Goal: Information Seeking & Learning: Learn about a topic

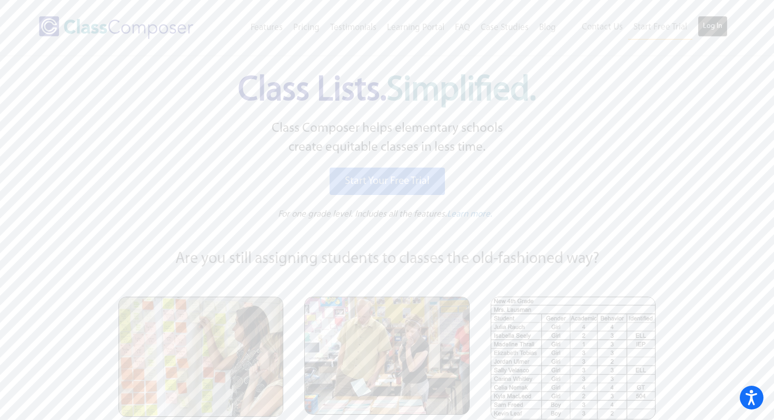
click at [711, 26] on link "Log In" at bounding box center [713, 26] width 30 height 21
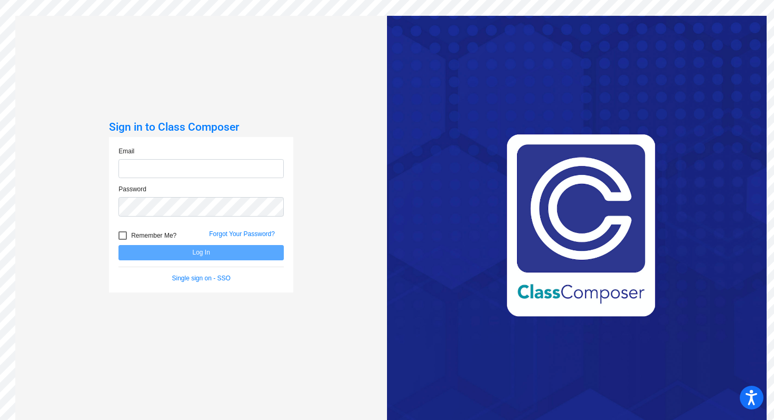
type input "[EMAIL_ADDRESS][DOMAIN_NAME]"
click at [210, 251] on button "Log In" at bounding box center [200, 252] width 165 height 15
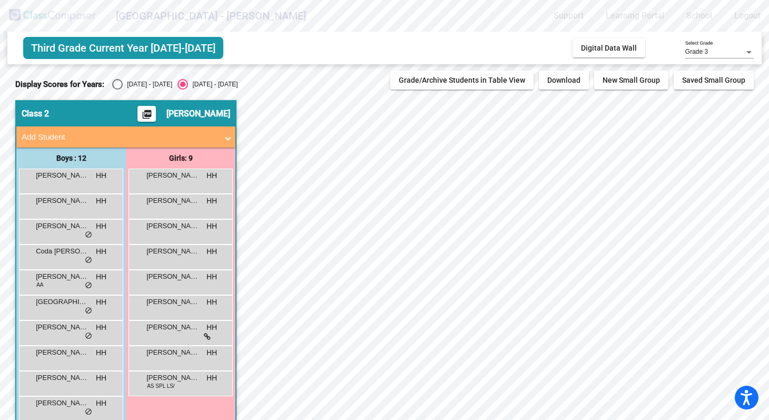
click at [116, 87] on div "Select an option" at bounding box center [117, 84] width 11 height 11
click at [117, 89] on input "2024 - 2025" at bounding box center [117, 89] width 1 height 1
radio input "true"
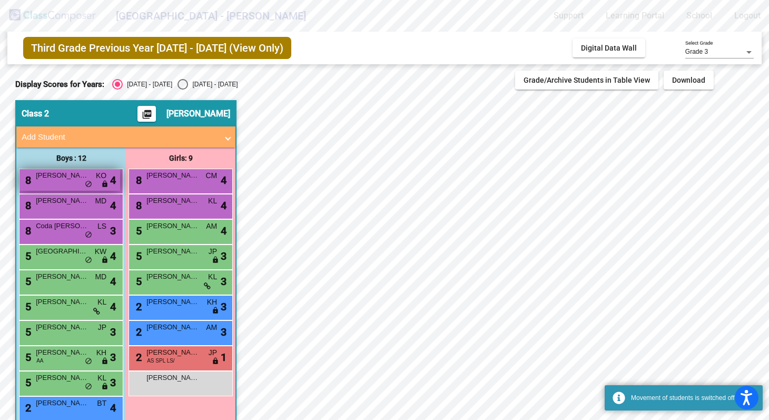
click at [70, 181] on div "8 Calvin Adams KO lock do_not_disturb_alt 4" at bounding box center [69, 180] width 101 height 22
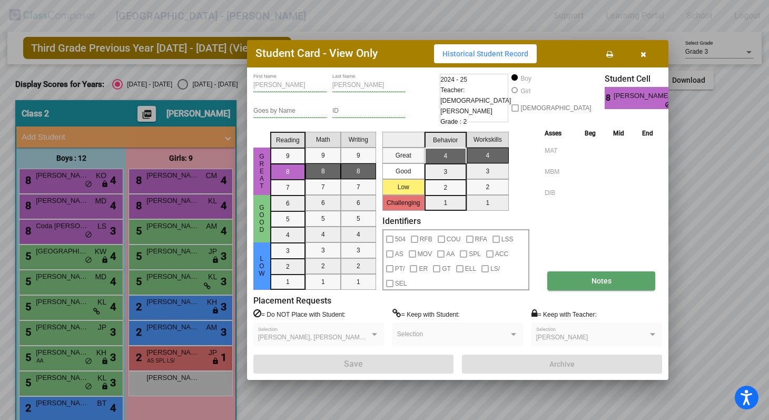
click at [583, 281] on button "Notes" at bounding box center [601, 280] width 108 height 19
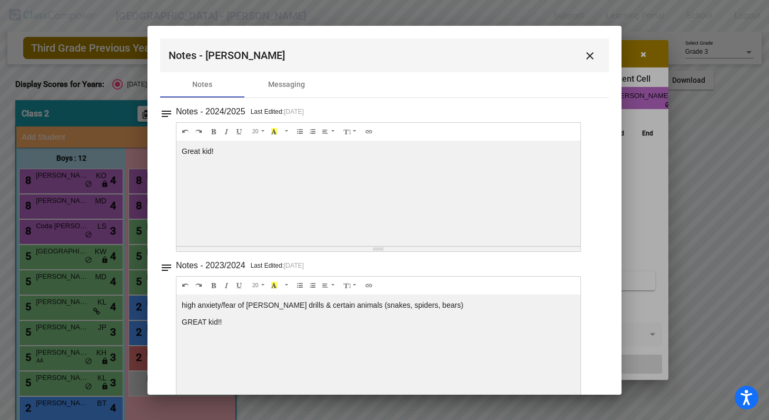
scroll to position [24, 0]
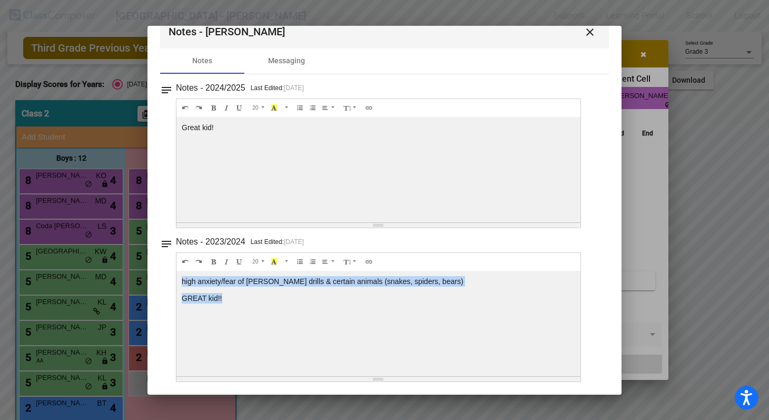
drag, startPoint x: 231, startPoint y: 296, endPoint x: 178, endPoint y: 276, distance: 56.3
click at [178, 222] on div "high anxiety/fear of ALICE drills & certain animals (snakes, spiders, bears) GR…" at bounding box center [378, 169] width 404 height 105
copy div "high anxiety/fear of ALICE drills & certain animals (snakes, spiders, bears) GR…"
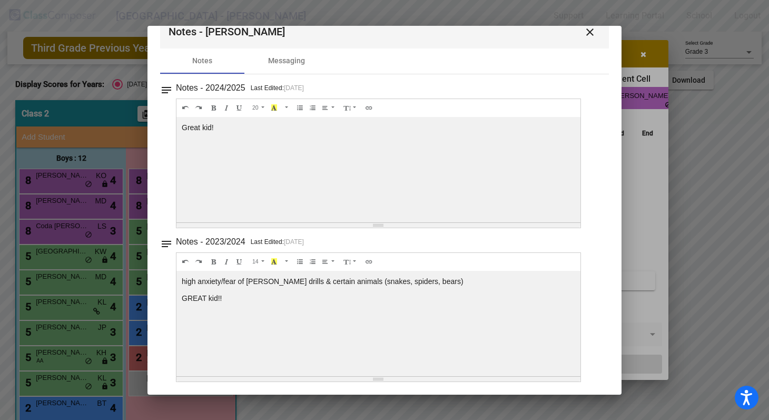
click at [256, 153] on div "Great kid!" at bounding box center [378, 169] width 404 height 105
drag, startPoint x: 218, startPoint y: 124, endPoint x: 170, endPoint y: 123, distance: 47.9
click at [170, 123] on div "notes Notes - 2024/2025 Last Edited: 4/21/25 14 8 9 10 11 12 14 18 24 36 Backgr…" at bounding box center [384, 154] width 449 height 147
copy div "Great kid!"
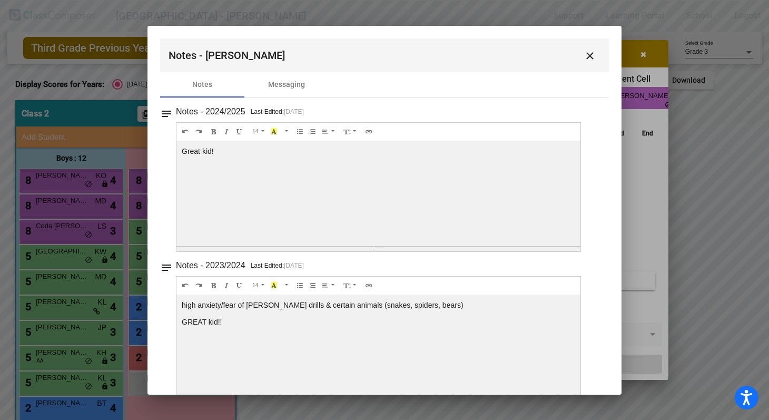
scroll to position [0, 0]
click at [588, 54] on mat-icon "close" at bounding box center [589, 55] width 13 height 13
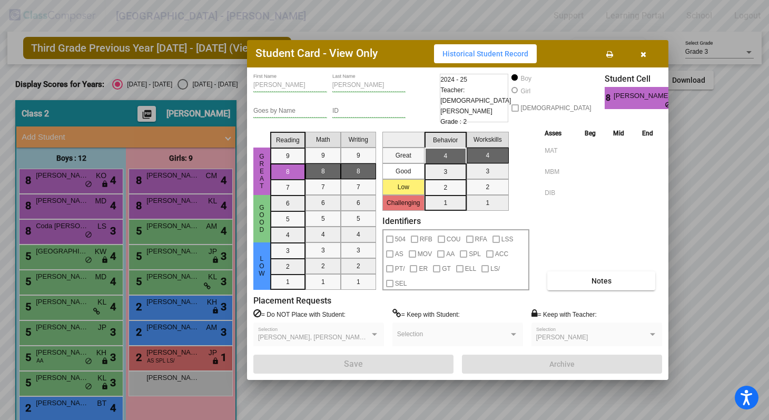
click at [642, 53] on icon "button" at bounding box center [643, 54] width 6 height 7
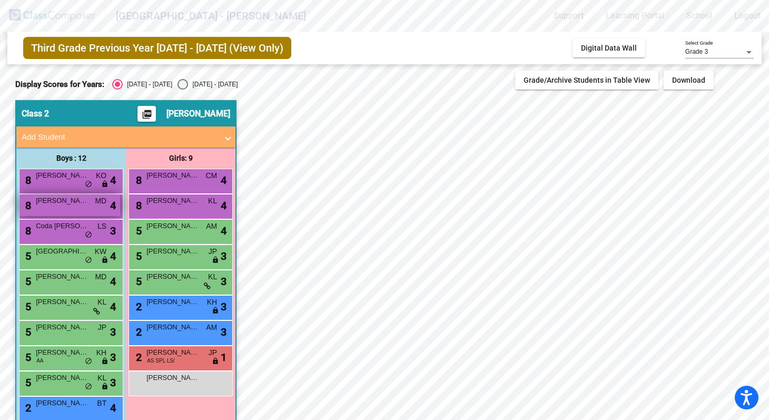
click at [61, 206] on div "8 Luke Despeaux Siple MD lock do_not_disturb_alt 4" at bounding box center [69, 205] width 101 height 22
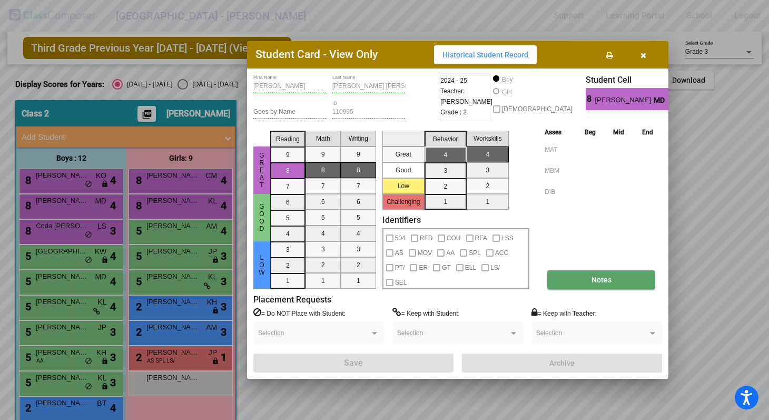
click at [609, 277] on span "Notes" at bounding box center [601, 279] width 20 height 8
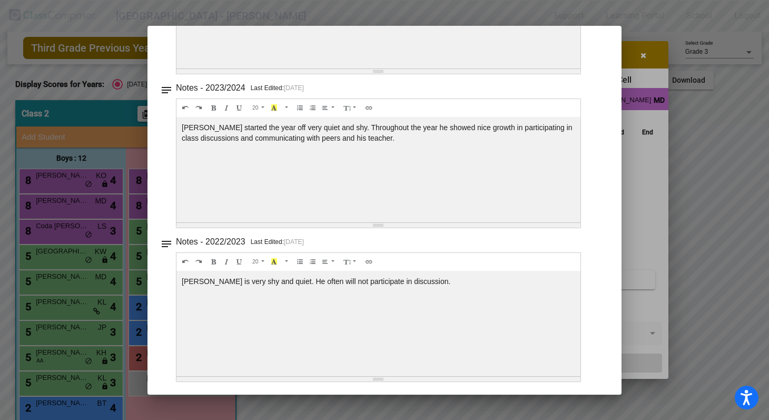
scroll to position [177, 0]
drag, startPoint x: 416, startPoint y: 281, endPoint x: 178, endPoint y: 281, distance: 237.4
click at [178, 69] on div "Luke is very shy and quiet. He often will not participate in discussion." at bounding box center [378, 16] width 404 height 105
copy div "Luke is very shy and quiet. He often will not participate in discussion."
click at [361, 69] on div "Luke started the year off very quiet and shy. Throughout the year he showed nic…" at bounding box center [378, 16] width 404 height 105
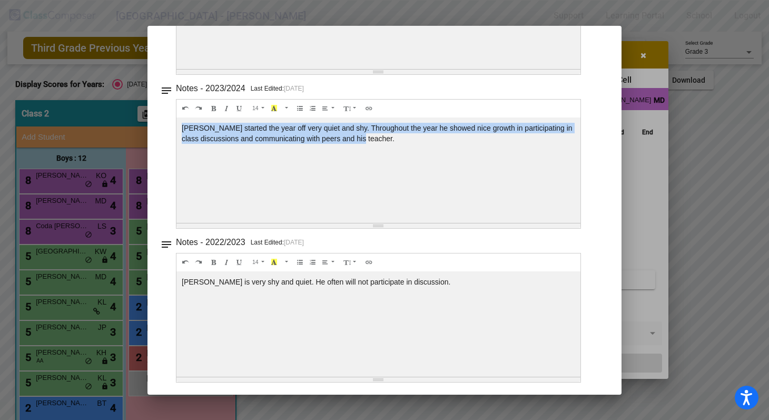
drag, startPoint x: 383, startPoint y: 136, endPoint x: 177, endPoint y: 127, distance: 205.5
click at [177, 69] on div "Luke started the year off very quiet and shy. Throughout the year he showed nic…" at bounding box center [378, 16] width 404 height 105
copy div "Luke started the year off very quiet and shy. Throughout the year he showed nic…"
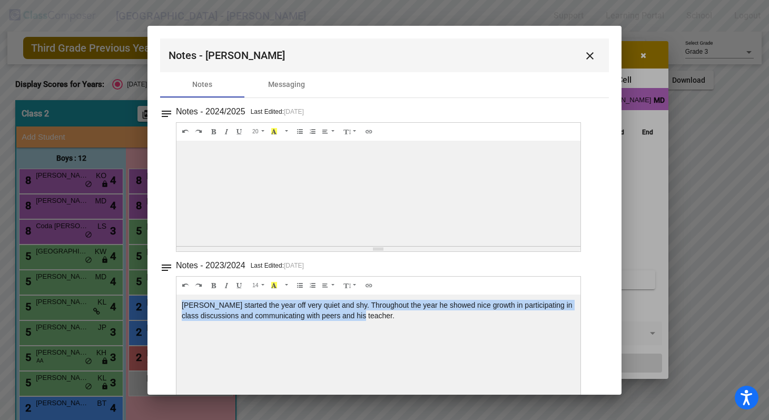
scroll to position [0, 0]
click at [588, 52] on mat-icon "close" at bounding box center [589, 55] width 13 height 13
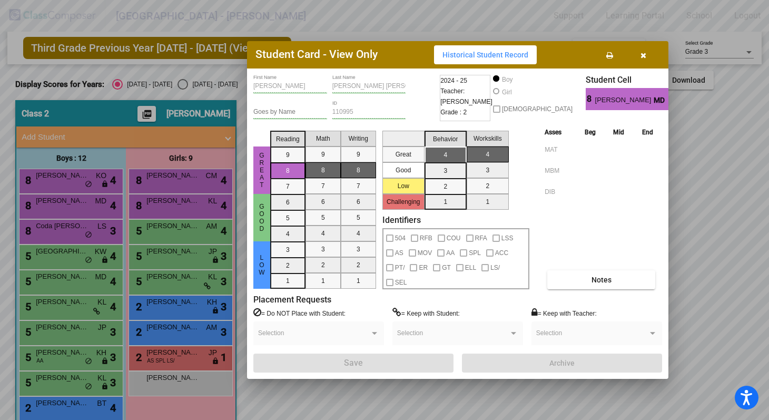
click at [645, 54] on button "button" at bounding box center [643, 54] width 34 height 19
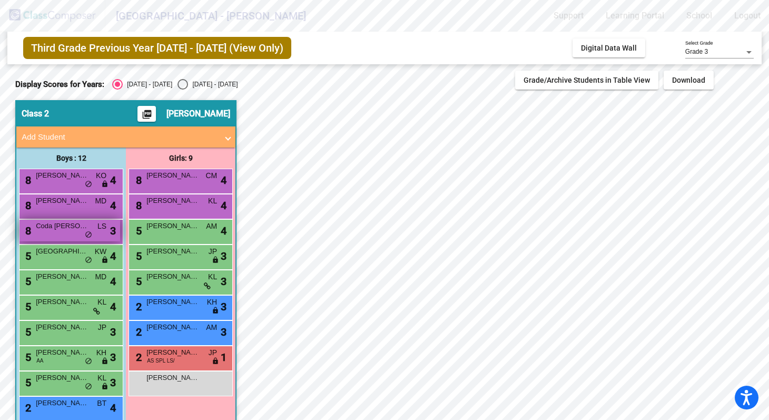
click at [54, 230] on span "Coda Rhoads" at bounding box center [62, 226] width 53 height 11
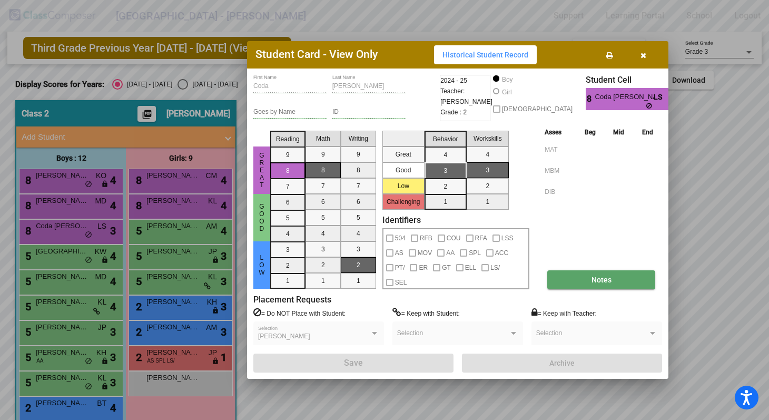
click at [611, 284] on button "Notes" at bounding box center [601, 279] width 108 height 19
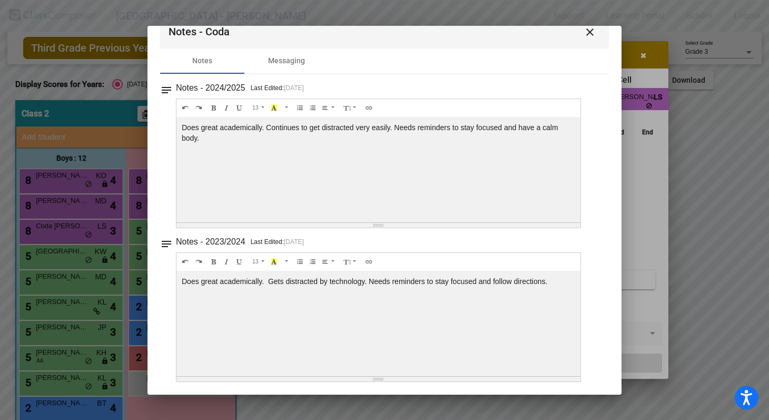
drag, startPoint x: 553, startPoint y: 280, endPoint x: 174, endPoint y: 279, distance: 378.5
click at [174, 279] on div "notes Notes - 2023/2024 Last Edited: 3/6/24 13 8 9 10 11 12 14 18 24 36 Backgro…" at bounding box center [384, 307] width 449 height 147
copy div "Does great academically. Gets distracted by technology. Needs reminders to stay…"
drag, startPoint x: 211, startPoint y: 139, endPoint x: 180, endPoint y: 121, distance: 35.8
click at [180, 121] on div "Does great academically. Continues to get distracted very easily. Needs reminde…" at bounding box center [378, 169] width 404 height 105
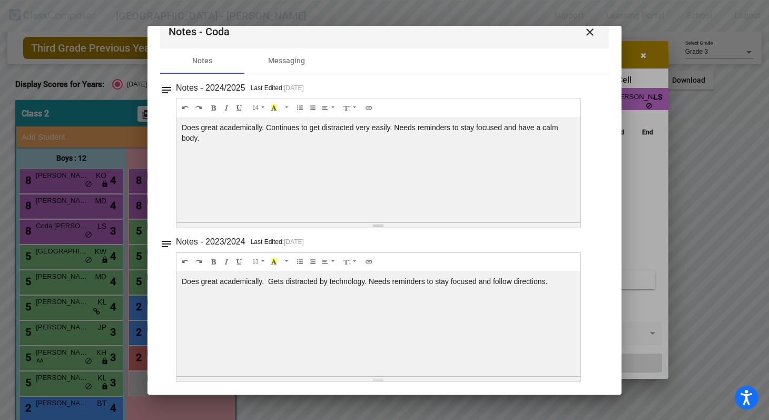
copy div "Does great academically. Continues to get distracted very easily. Needs reminde…"
click at [586, 31] on mat-icon "close" at bounding box center [589, 32] width 13 height 13
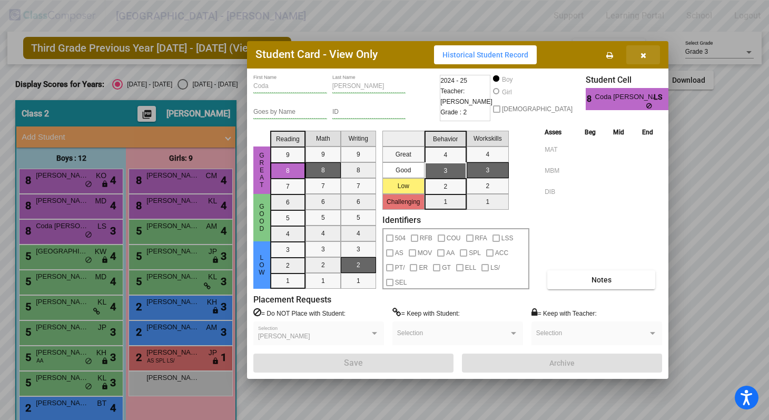
click at [645, 56] on icon "button" at bounding box center [643, 55] width 6 height 7
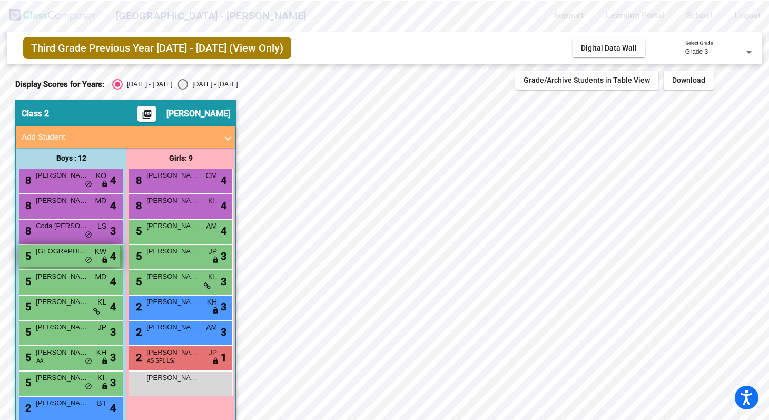
click at [73, 256] on div "5 Jaxson Cave KW lock do_not_disturb_alt 4" at bounding box center [69, 256] width 101 height 22
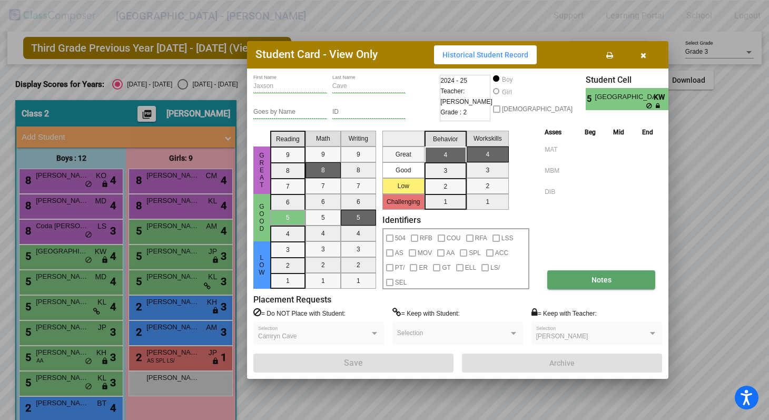
click at [593, 286] on button "Notes" at bounding box center [601, 279] width 108 height 19
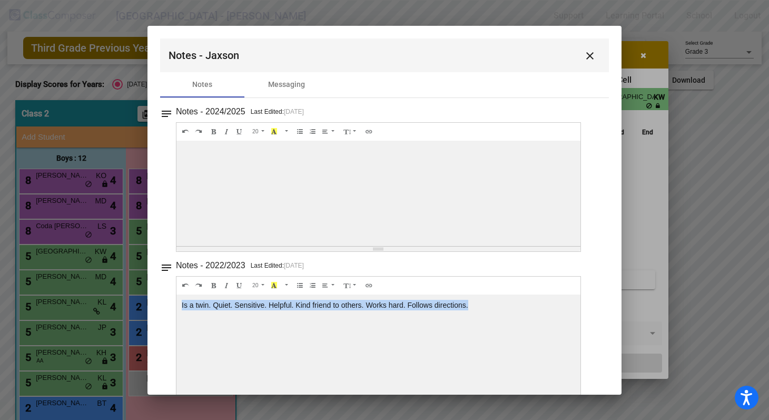
drag, startPoint x: 480, startPoint y: 303, endPoint x: 178, endPoint y: 302, distance: 302.2
click at [178, 246] on div "Is a twin. Quiet. Sensitive. Helpful. Kind friend to others. Works hard. Follow…" at bounding box center [378, 193] width 404 height 105
copy div "Is a twin. Quiet. Sensitive. Helpful. Kind friend to others. Works hard. Follow…"
click at [585, 55] on mat-icon "close" at bounding box center [589, 55] width 13 height 13
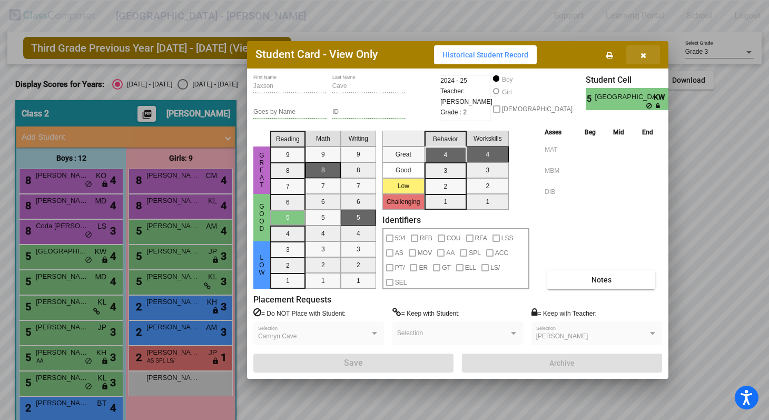
click at [644, 53] on icon "button" at bounding box center [643, 55] width 6 height 7
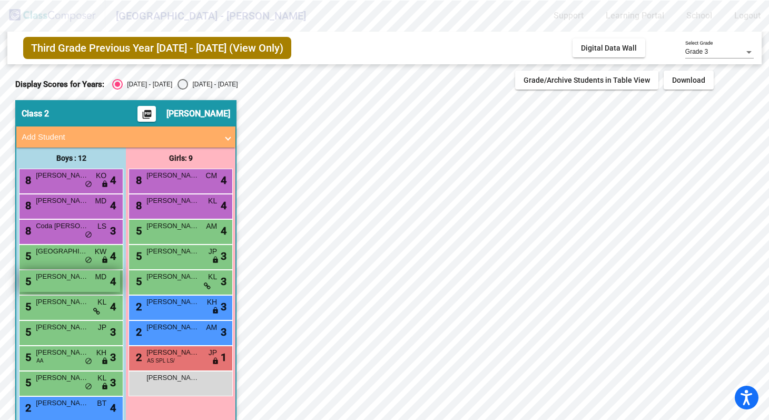
click at [69, 282] on div "5 Mueez Siddiqi MD lock do_not_disturb_alt 4" at bounding box center [69, 281] width 101 height 22
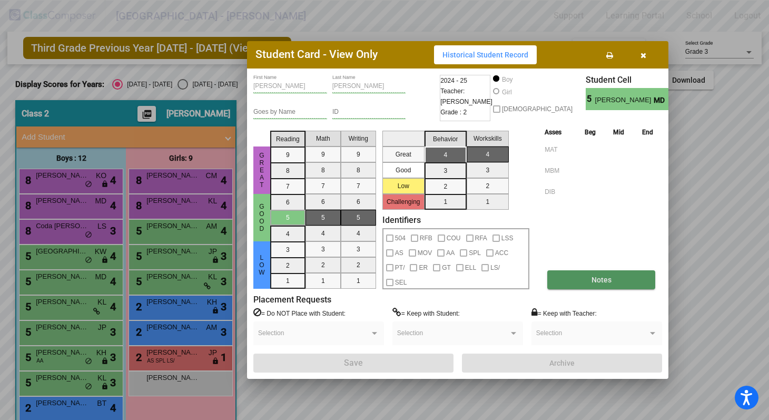
click at [591, 277] on button "Notes" at bounding box center [601, 279] width 108 height 19
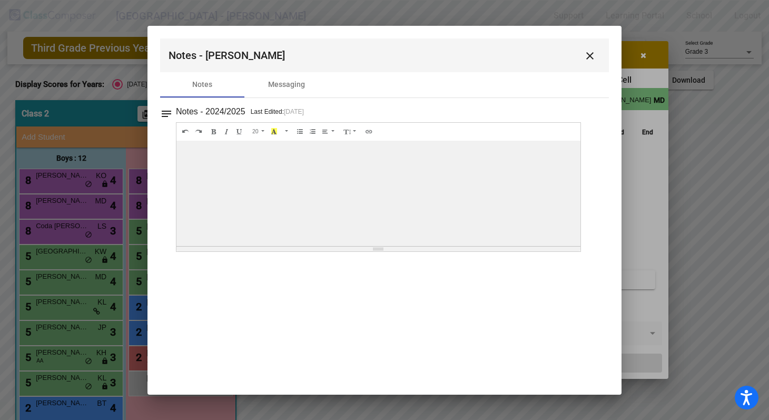
click at [589, 56] on mat-icon "close" at bounding box center [589, 55] width 13 height 13
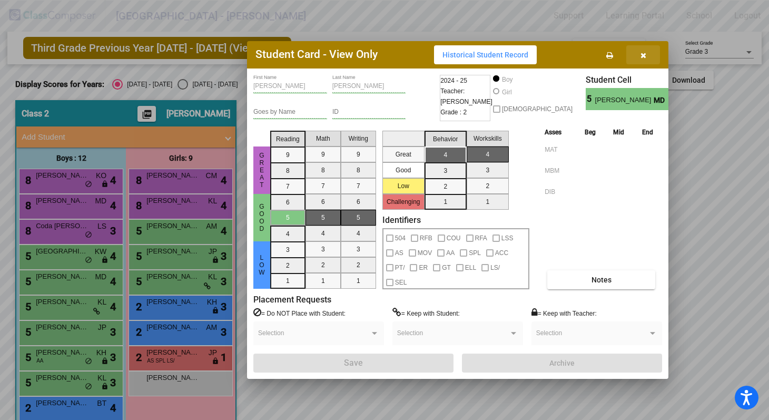
click at [642, 53] on icon "button" at bounding box center [643, 55] width 6 height 7
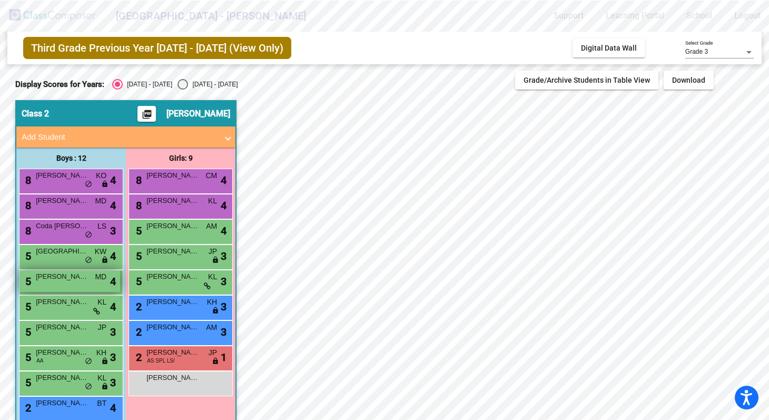
click at [75, 276] on span "Mueez Siddiqi" at bounding box center [62, 276] width 53 height 11
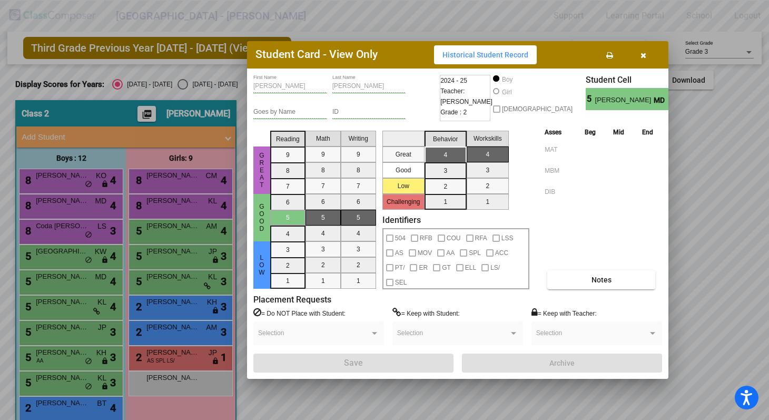
click at [704, 198] on div at bounding box center [384, 210] width 769 height 420
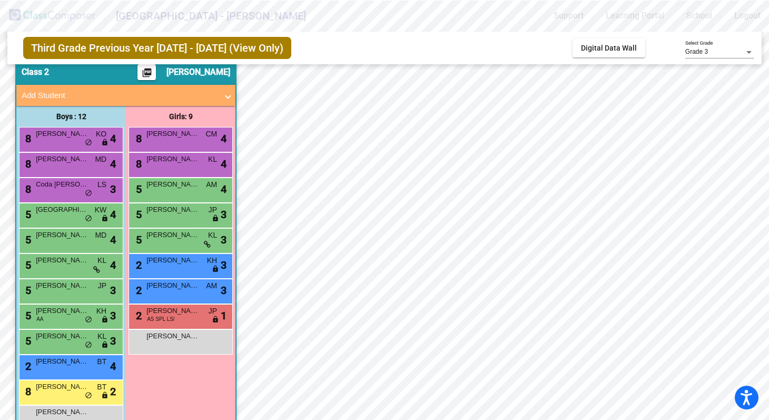
scroll to position [43, 0]
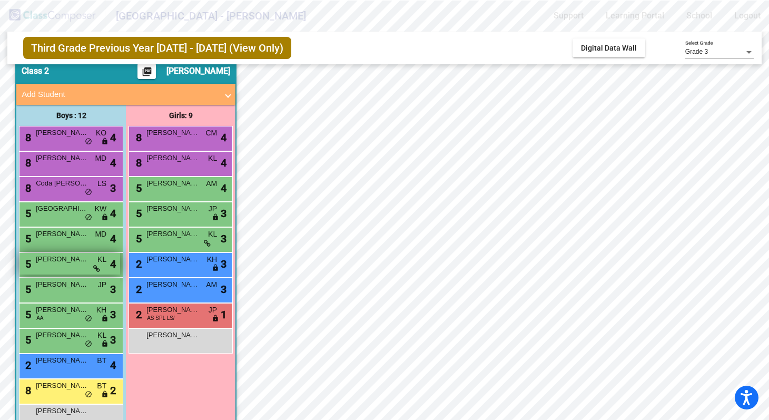
click at [59, 264] on div "5 Nolan Luongo KL lock do_not_disturb_alt 4" at bounding box center [69, 264] width 101 height 22
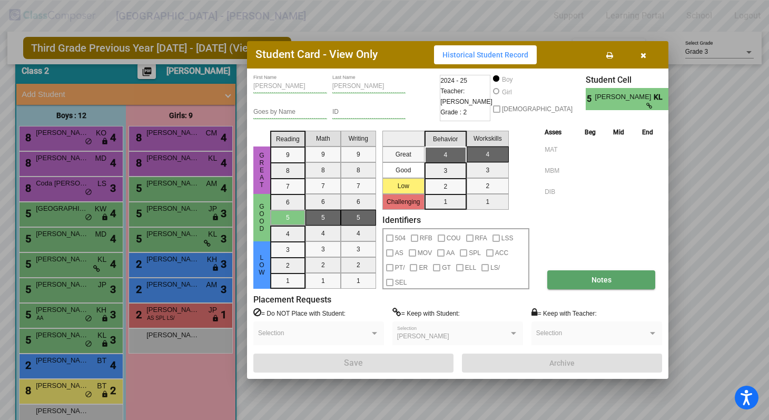
click at [600, 278] on span "Notes" at bounding box center [601, 279] width 20 height 8
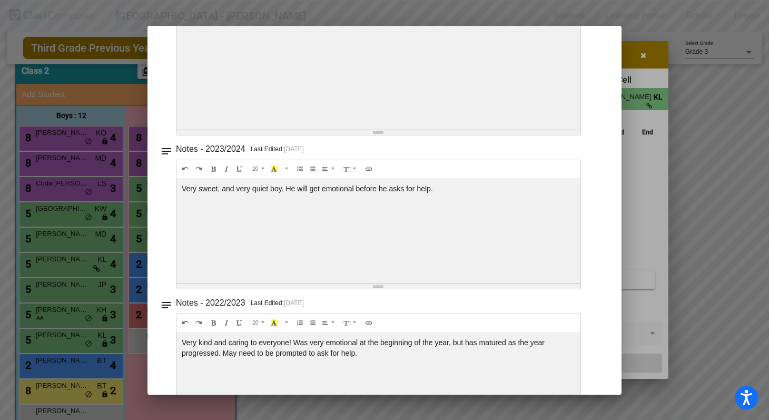
scroll to position [117, 0]
drag, startPoint x: 437, startPoint y: 186, endPoint x: 181, endPoint y: 188, distance: 256.4
click at [181, 129] on div "Very sweet, and very quiet boy. He will get emotional before he asks for help." at bounding box center [378, 76] width 404 height 105
copy div "Very sweet, and very quiet boy. He will get emotional before he asks for help."
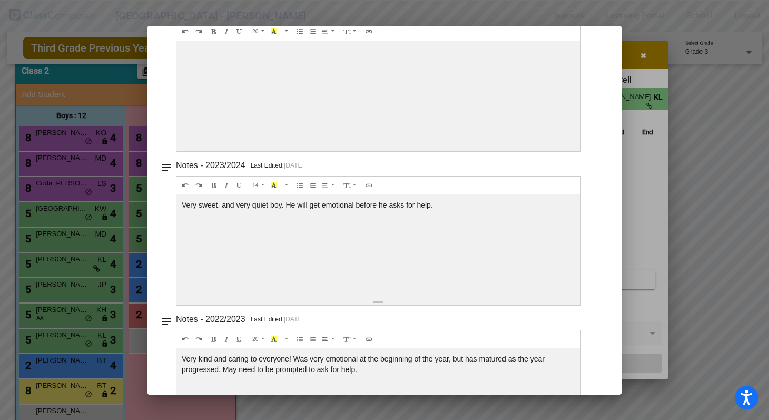
scroll to position [177, 0]
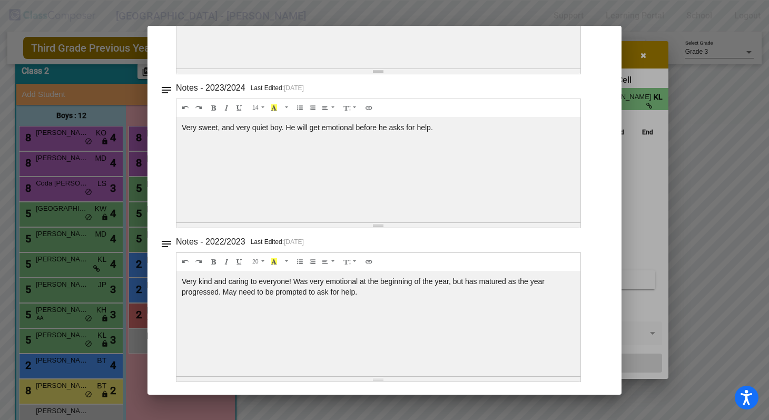
drag, startPoint x: 372, startPoint y: 293, endPoint x: 178, endPoint y: 279, distance: 194.2
click at [178, 68] on div "Very kind and caring to everyone! Was very emotional at the beginning of the ye…" at bounding box center [378, 15] width 404 height 105
copy div "Very kind and caring to everyone! Was very emotional at the beginning of the ye…"
click at [701, 162] on div at bounding box center [384, 210] width 769 height 420
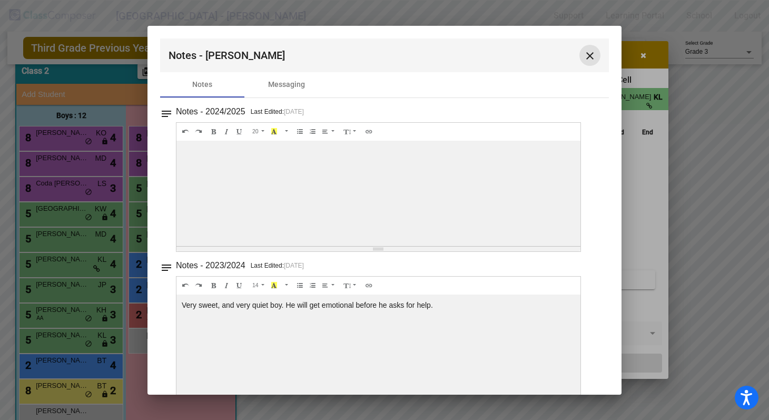
click at [584, 52] on mat-icon "close" at bounding box center [589, 55] width 13 height 13
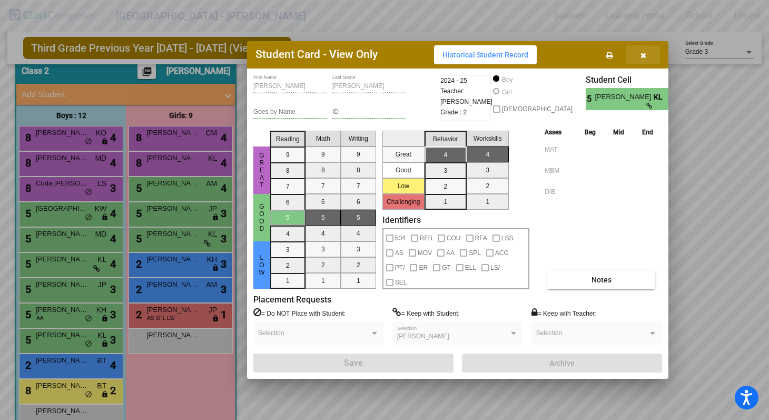
click at [643, 54] on icon "button" at bounding box center [643, 55] width 6 height 7
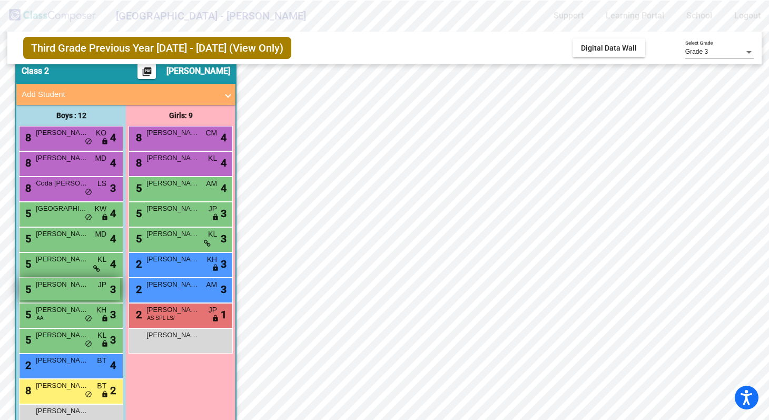
click at [59, 284] on span "Adam Hackman" at bounding box center [62, 284] width 53 height 11
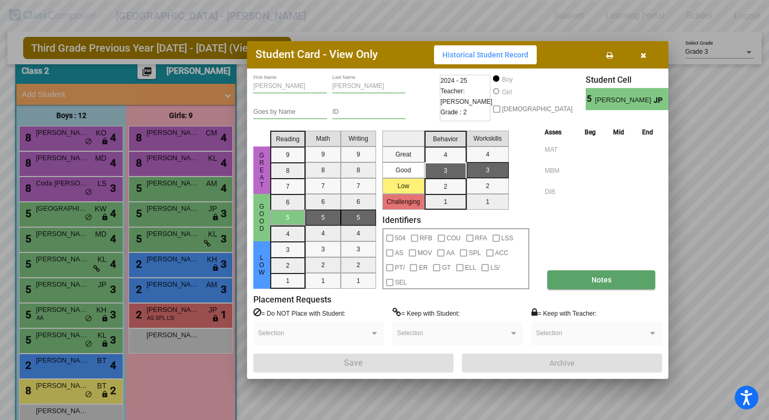
click at [585, 278] on button "Notes" at bounding box center [601, 279] width 108 height 19
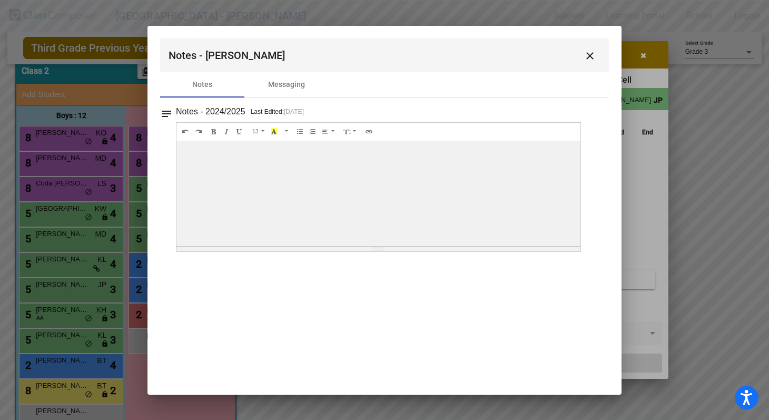
click at [589, 55] on mat-icon "close" at bounding box center [589, 55] width 13 height 13
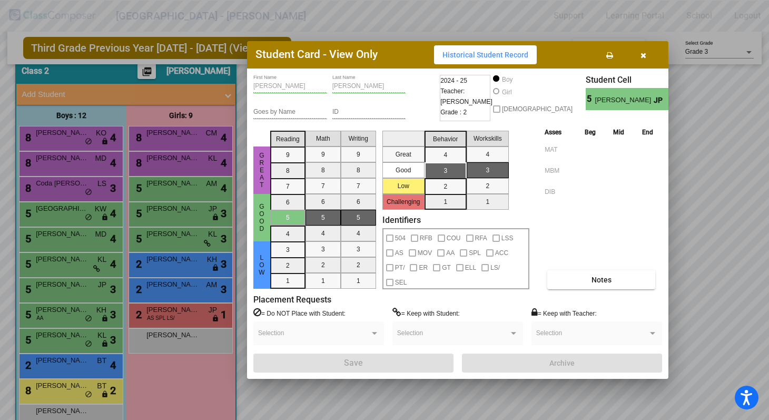
click at [645, 55] on icon "button" at bounding box center [643, 55] width 6 height 7
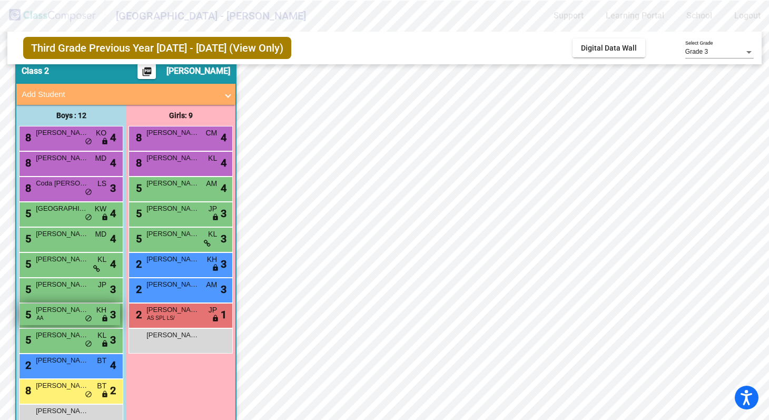
click at [57, 320] on div "5 Jackson Booker AA KH lock do_not_disturb_alt 3" at bounding box center [69, 314] width 101 height 22
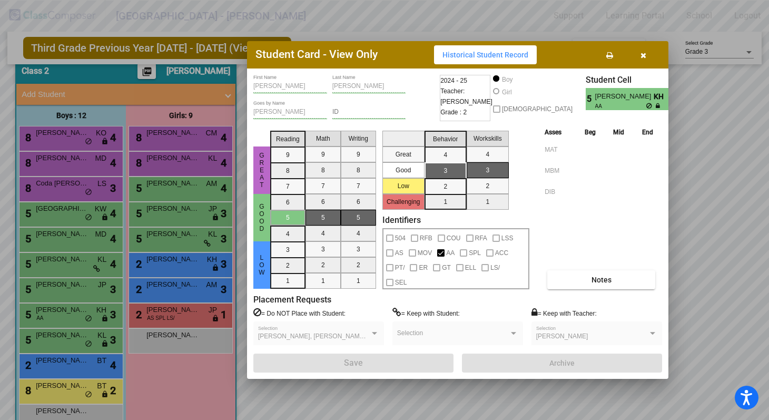
click at [73, 136] on div at bounding box center [384, 210] width 769 height 420
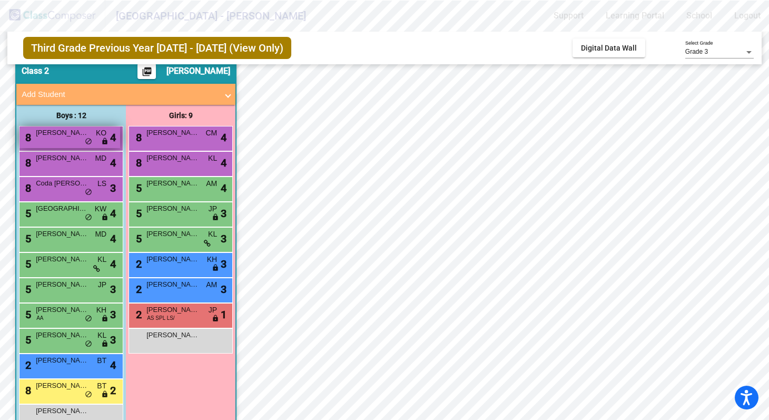
click at [68, 137] on span "Calvin Adams" at bounding box center [62, 132] width 53 height 11
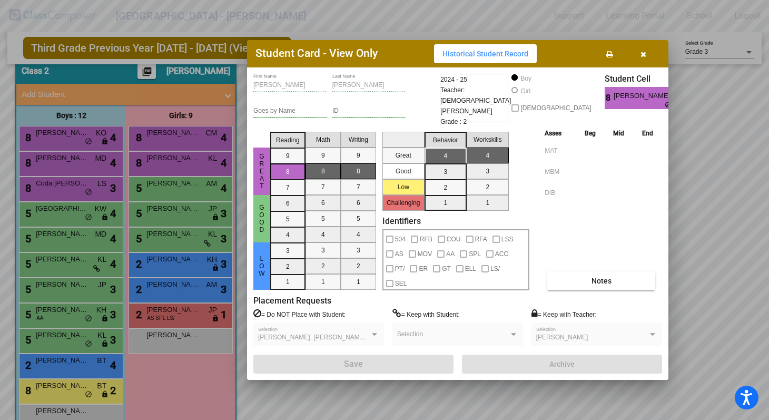
click at [76, 307] on div at bounding box center [384, 210] width 769 height 420
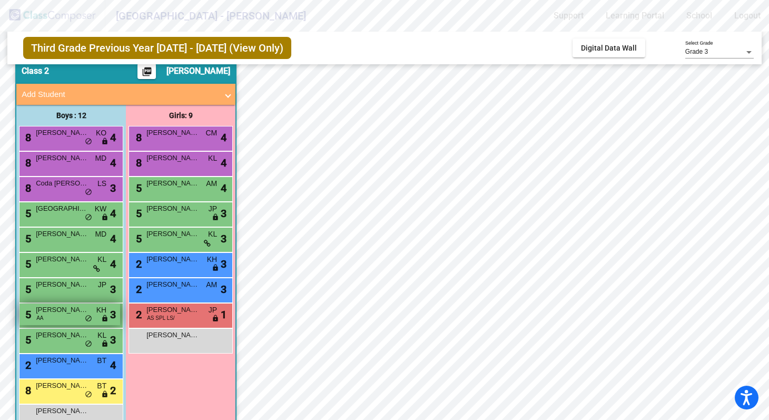
click at [76, 311] on span "Jackson Booker" at bounding box center [62, 309] width 53 height 11
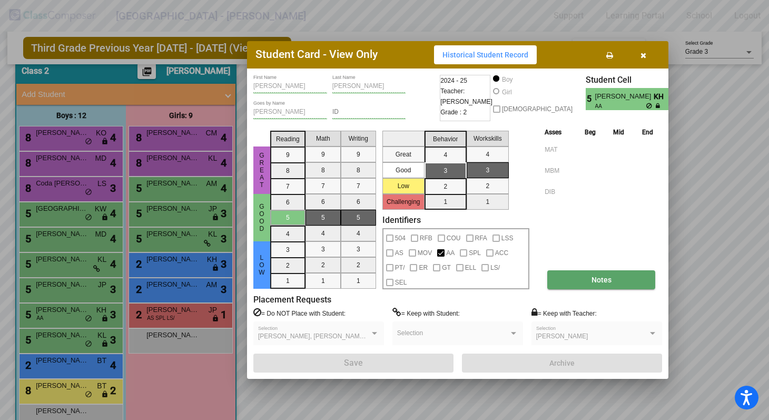
click at [607, 285] on button "Notes" at bounding box center [601, 279] width 108 height 19
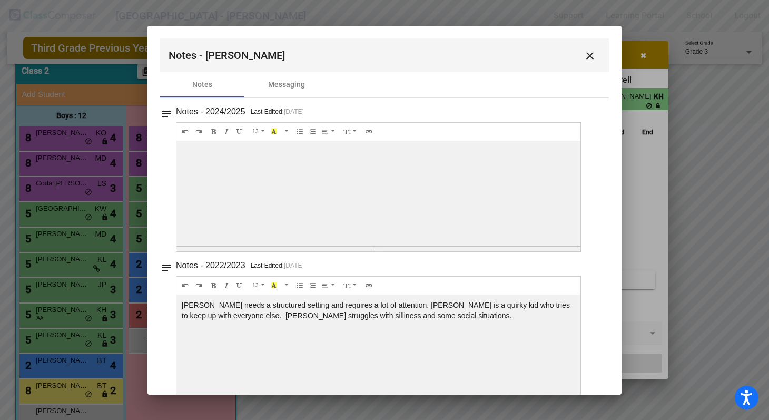
scroll to position [24, 0]
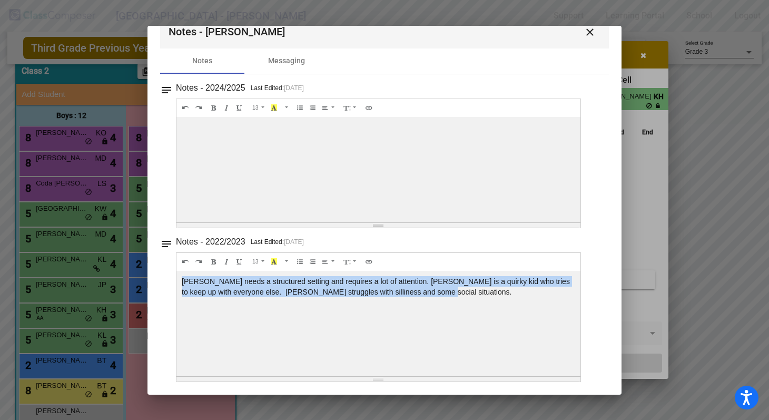
drag, startPoint x: 442, startPoint y: 291, endPoint x: 171, endPoint y: 276, distance: 271.0
click at [171, 276] on div "notes Notes - 2022/2023 Last Edited: 4/5/23 13 8 9 10 11 12 14 18 24 36 Backgro…" at bounding box center [384, 307] width 449 height 147
copy div "Jackson needs a structured setting and requires a lot of attention. Jackson is …"
click at [583, 29] on mat-icon "close" at bounding box center [589, 32] width 13 height 13
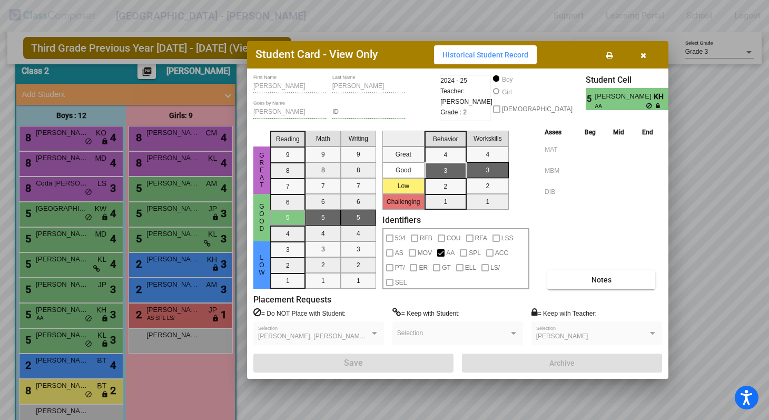
click at [62, 341] on div at bounding box center [384, 210] width 769 height 420
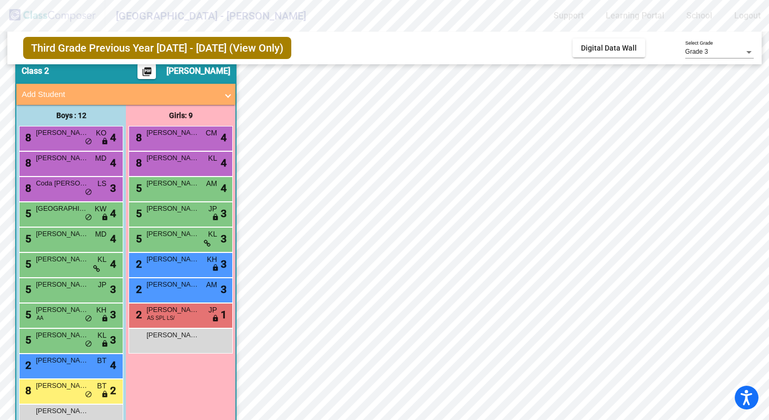
click at [62, 341] on div "5 Lexington Pierce KL lock do_not_disturb_alt 3" at bounding box center [69, 340] width 101 height 22
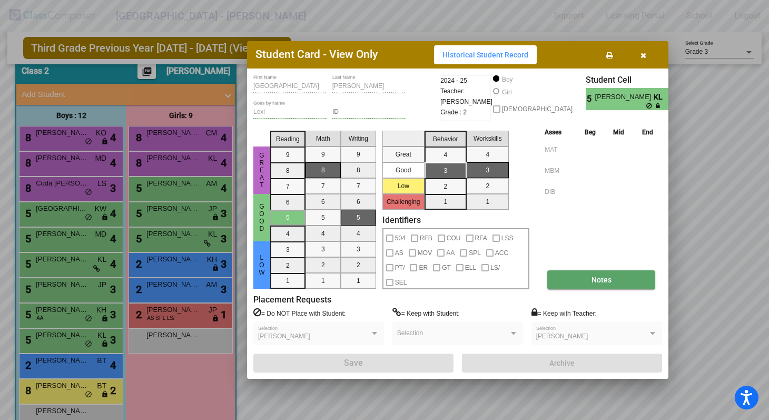
click at [600, 275] on span "Notes" at bounding box center [601, 279] width 20 height 8
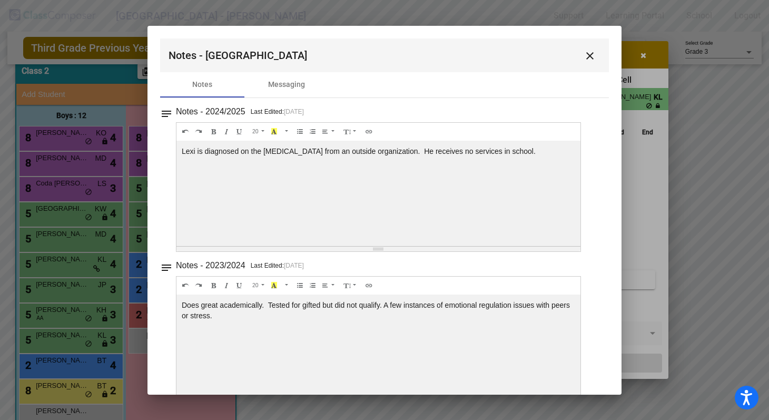
drag, startPoint x: 540, startPoint y: 148, endPoint x: 179, endPoint y: 153, distance: 360.6
click at [179, 153] on div "Lexi is diagnosed on the Autism Spectrum from an outside organization. He recei…" at bounding box center [378, 193] width 404 height 105
drag, startPoint x: 249, startPoint y: 315, endPoint x: 179, endPoint y: 303, distance: 71.1
click at [179, 246] on div "Does great academically. Tested for gifted but did not qualify. A few instances…" at bounding box center [378, 193] width 404 height 105
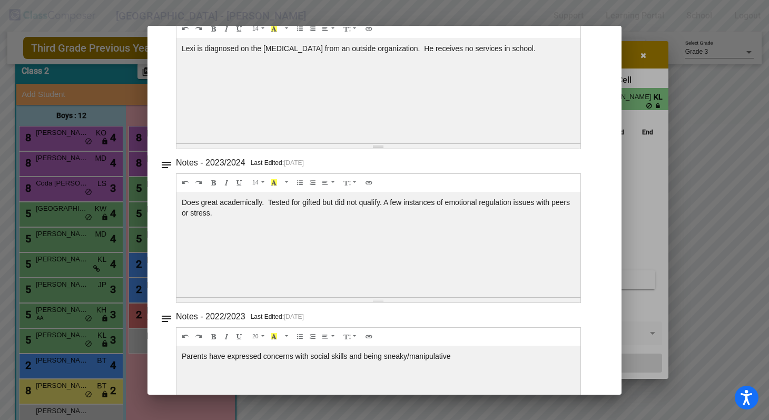
scroll to position [177, 0]
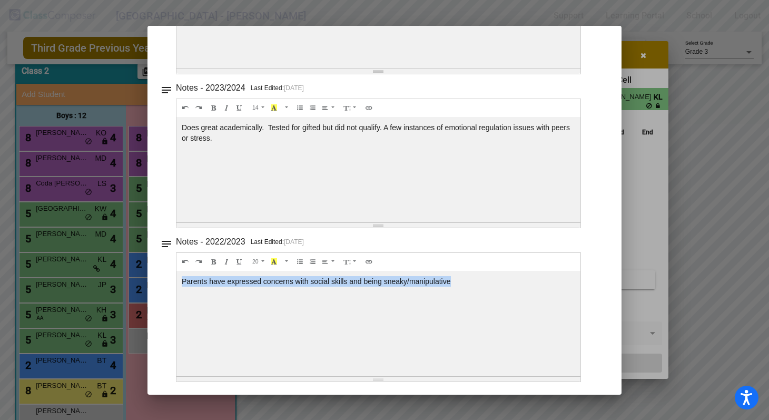
drag, startPoint x: 464, startPoint y: 276, endPoint x: 172, endPoint y: 275, distance: 291.7
click at [172, 275] on div "notes Notes - 2022/2023 Last Edited: 4/19/23 20 8 9 10 11 12 14 18 24 36 Backgr…" at bounding box center [384, 307] width 449 height 147
click at [683, 103] on div at bounding box center [384, 210] width 769 height 420
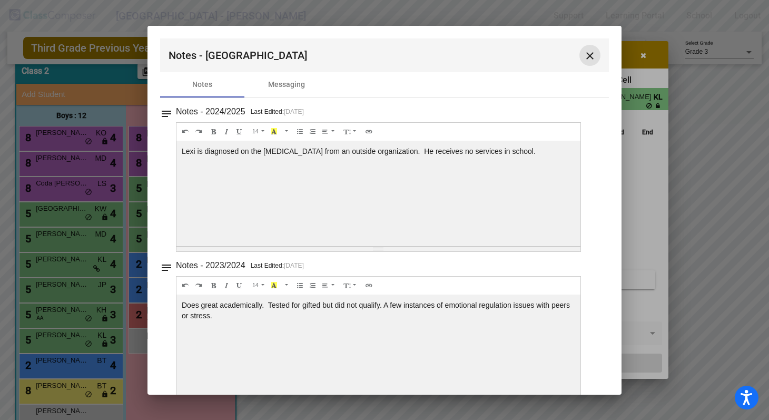
click at [584, 54] on mat-icon "close" at bounding box center [589, 55] width 13 height 13
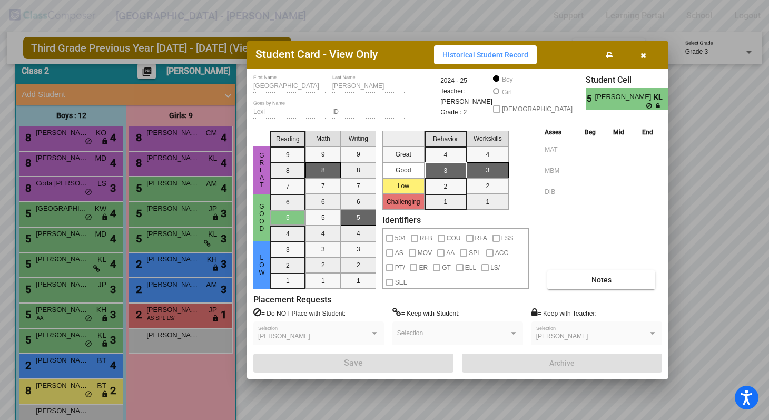
click at [74, 363] on div at bounding box center [384, 210] width 769 height 420
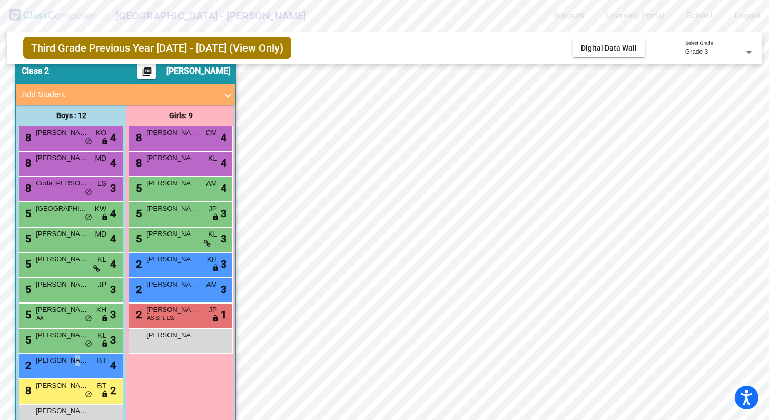
click at [74, 363] on span "Luke Peda" at bounding box center [62, 360] width 53 height 11
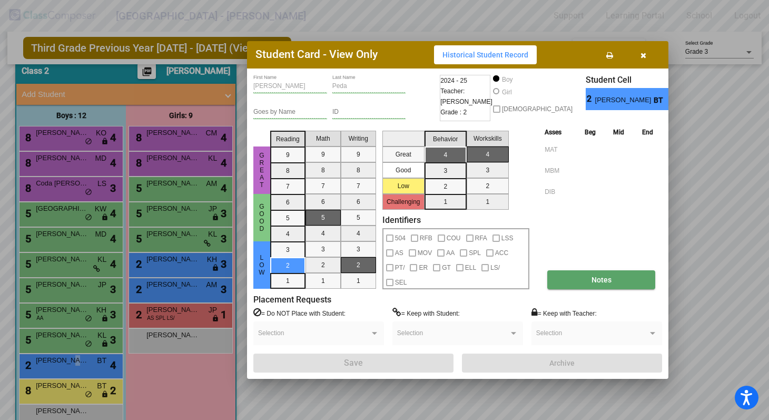
click at [598, 277] on span "Notes" at bounding box center [601, 279] width 20 height 8
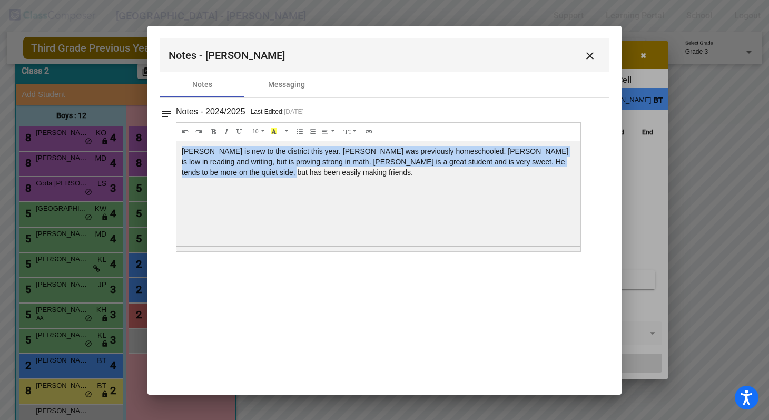
drag, startPoint x: 237, startPoint y: 171, endPoint x: 175, endPoint y: 147, distance: 66.3
click at [175, 147] on div "notes Notes - 2024/2025 Last Edited: 4/9/25 10 8 9 10 11 12 14 18 24 36 Backgro…" at bounding box center [384, 177] width 449 height 147
click at [591, 52] on mat-icon "close" at bounding box center [589, 55] width 13 height 13
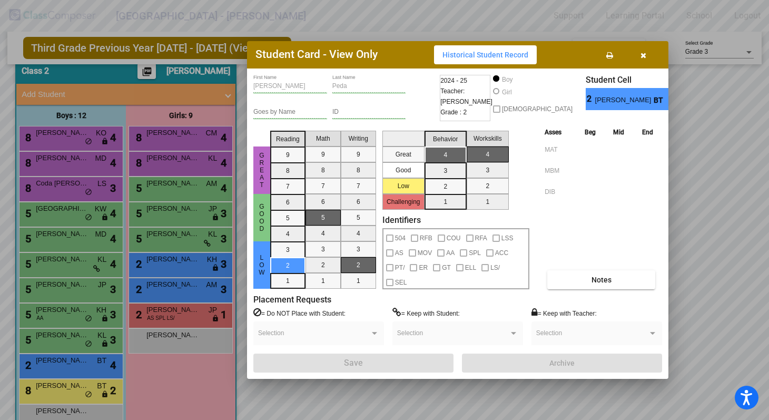
click at [64, 391] on div at bounding box center [384, 210] width 769 height 420
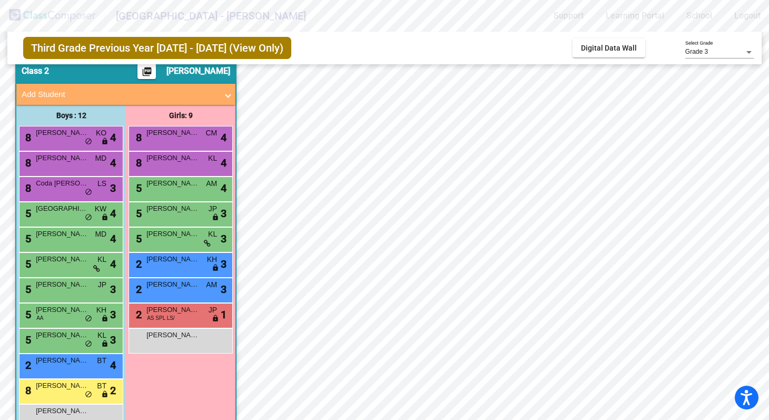
click at [64, 391] on div "8 Marciano Steele BT lock do_not_disturb_alt 2" at bounding box center [69, 390] width 101 height 22
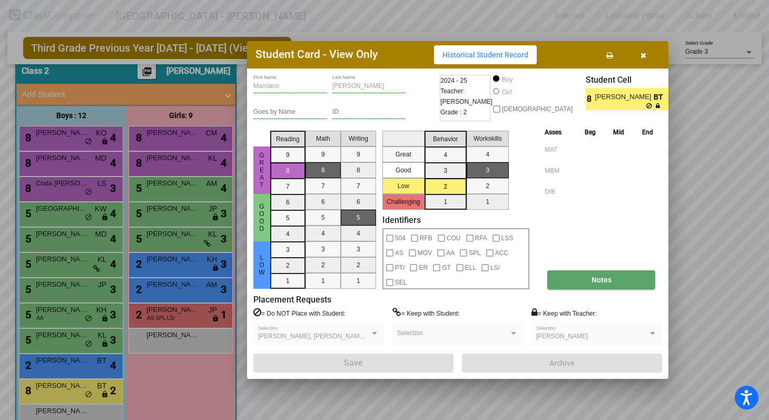
click at [610, 275] on span "Notes" at bounding box center [601, 279] width 20 height 8
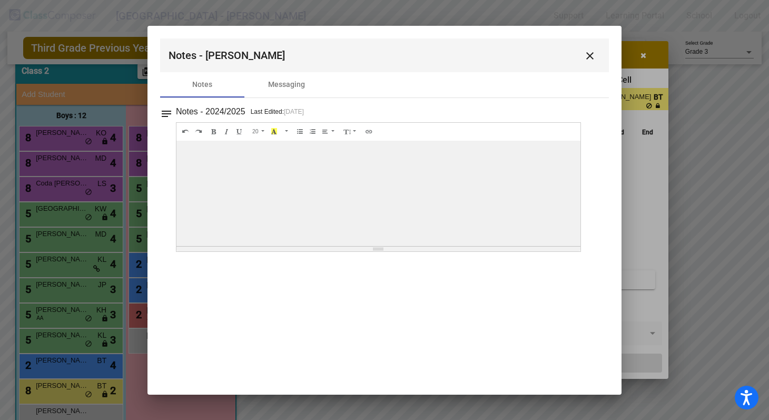
click at [590, 56] on mat-icon "close" at bounding box center [589, 55] width 13 height 13
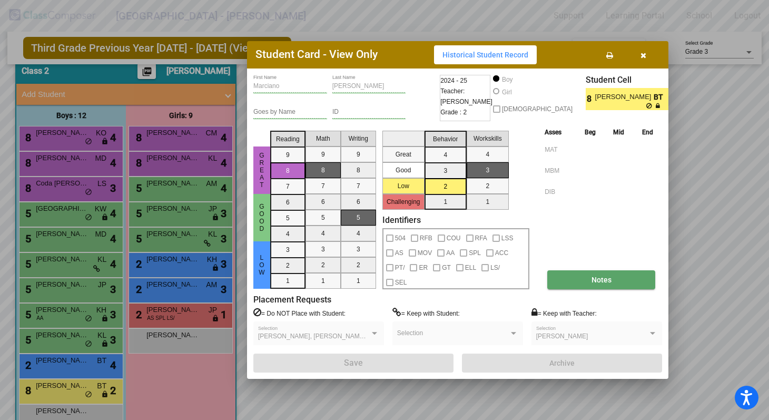
click at [595, 276] on span "Notes" at bounding box center [601, 279] width 20 height 8
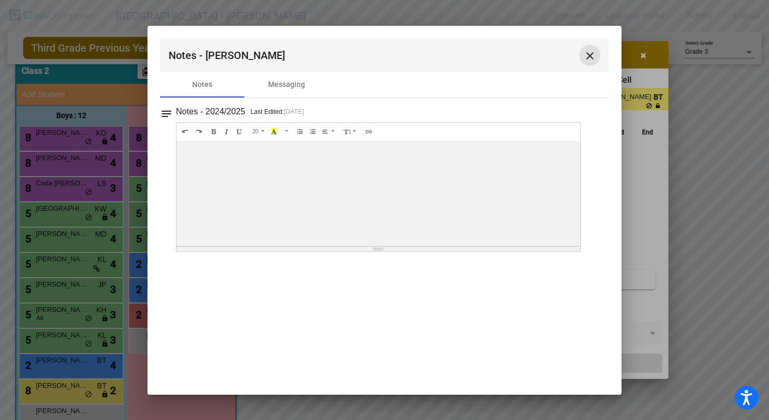
click at [586, 54] on mat-icon "close" at bounding box center [589, 55] width 13 height 13
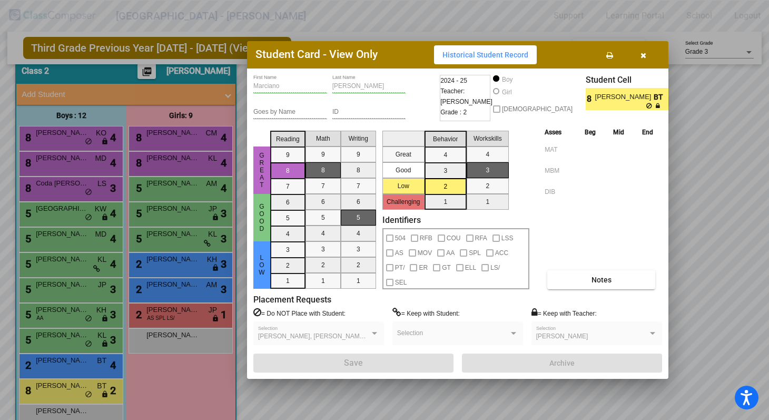
click at [83, 410] on div at bounding box center [384, 210] width 769 height 420
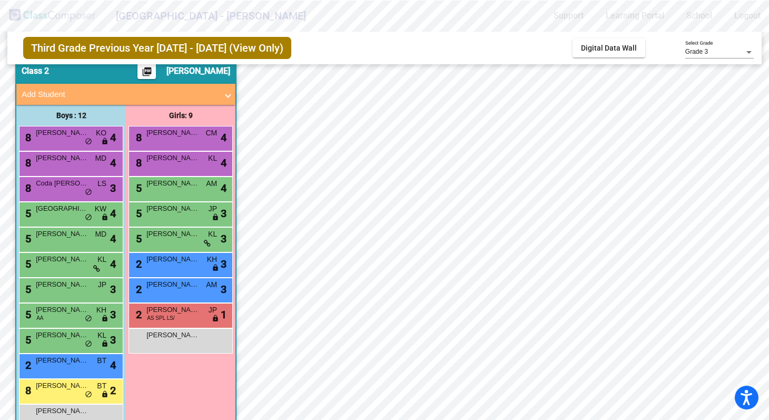
click at [83, 410] on span "Abdoulie Jaiteh" at bounding box center [62, 410] width 53 height 11
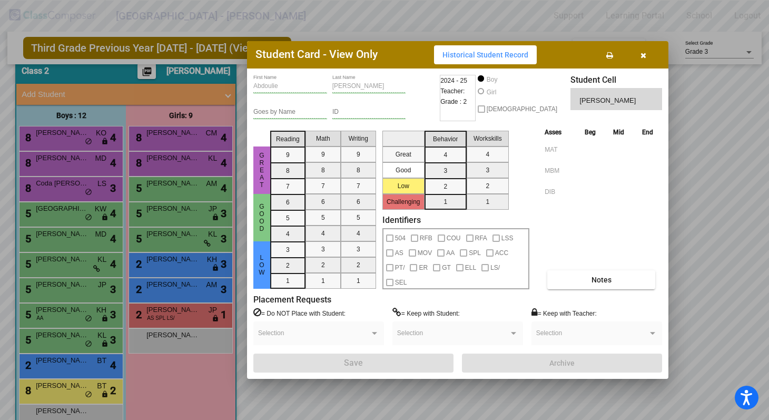
click at [185, 140] on div at bounding box center [384, 210] width 769 height 420
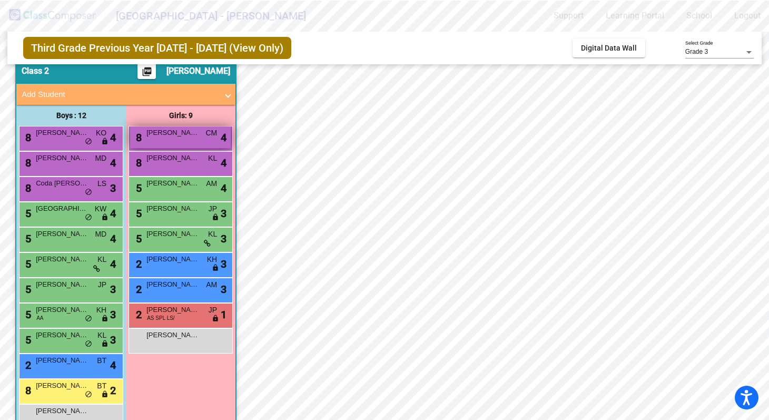
click at [181, 135] on span "Carmen Wallace" at bounding box center [172, 132] width 53 height 11
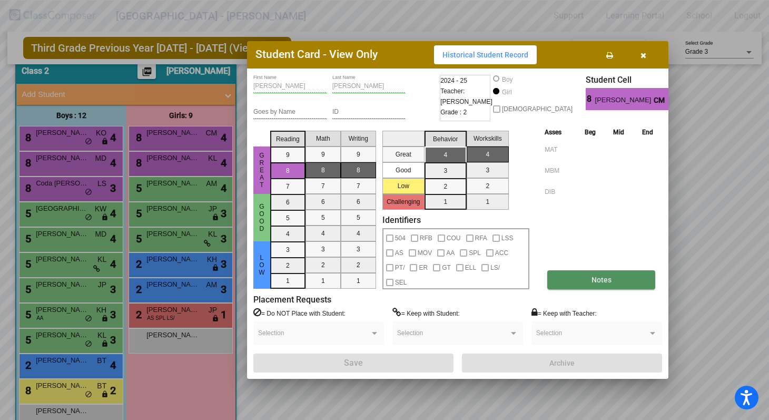
click at [612, 280] on button "Notes" at bounding box center [601, 279] width 108 height 19
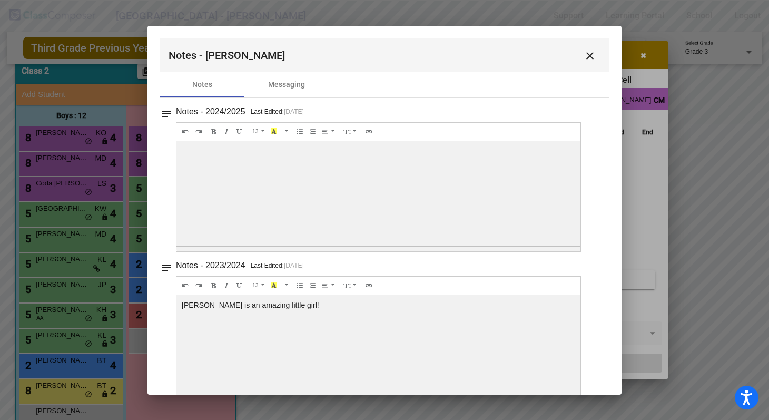
scroll to position [24, 0]
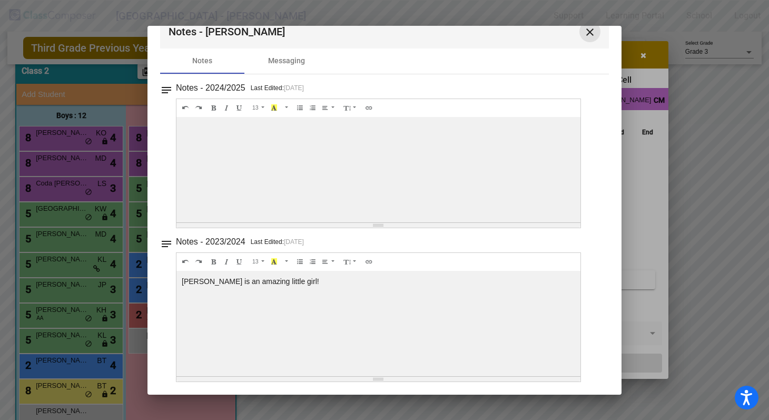
click at [584, 32] on mat-icon "close" at bounding box center [589, 32] width 13 height 13
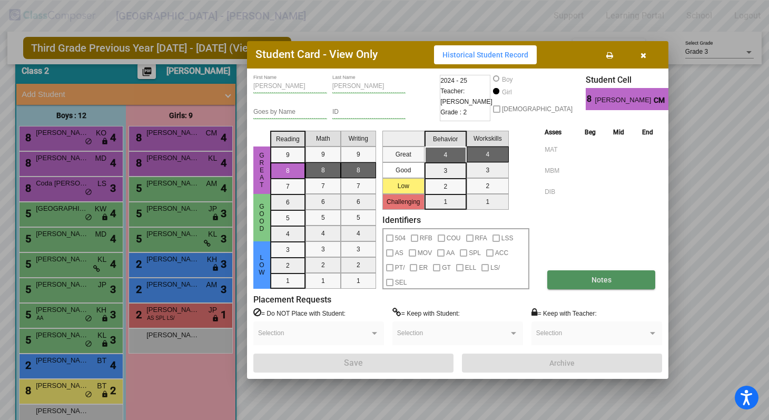
click at [600, 278] on span "Notes" at bounding box center [601, 279] width 20 height 8
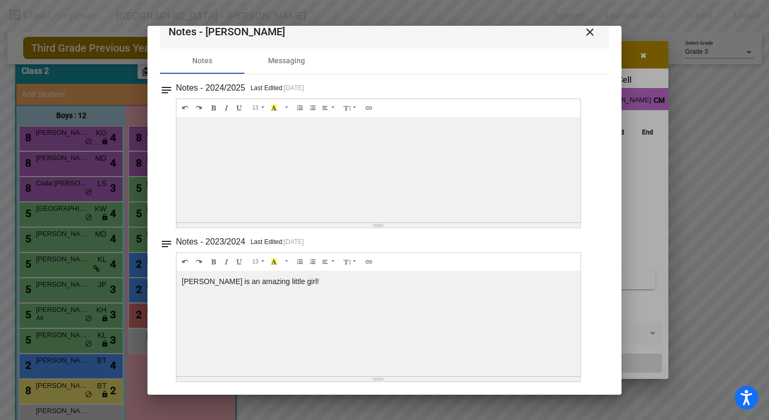
click at [584, 32] on mat-icon "close" at bounding box center [589, 32] width 13 height 13
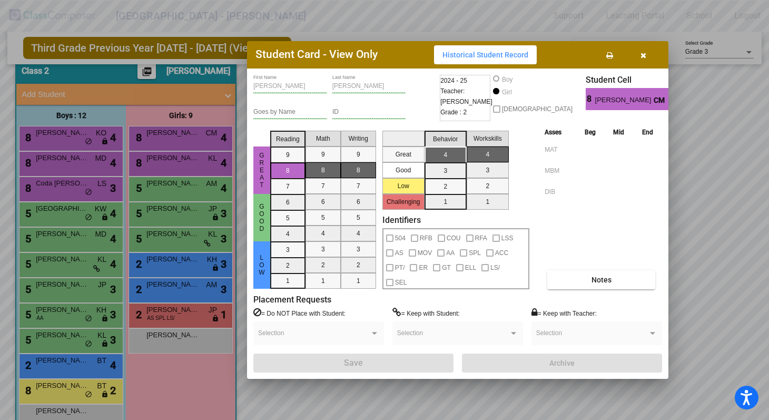
click at [644, 54] on icon "button" at bounding box center [643, 55] width 6 height 7
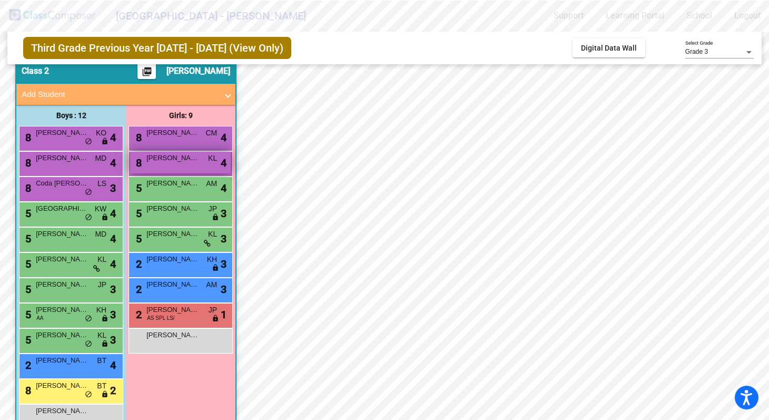
click at [176, 170] on div "8 Chinatsu Hamaoka KL lock do_not_disturb_alt 4" at bounding box center [180, 163] width 101 height 22
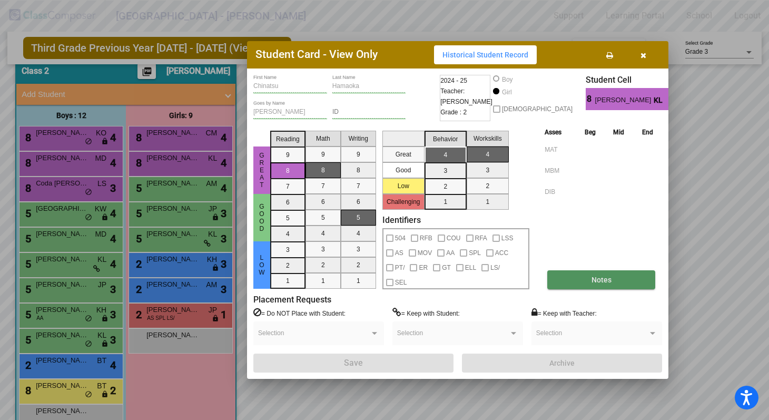
click at [587, 276] on button "Notes" at bounding box center [601, 279] width 108 height 19
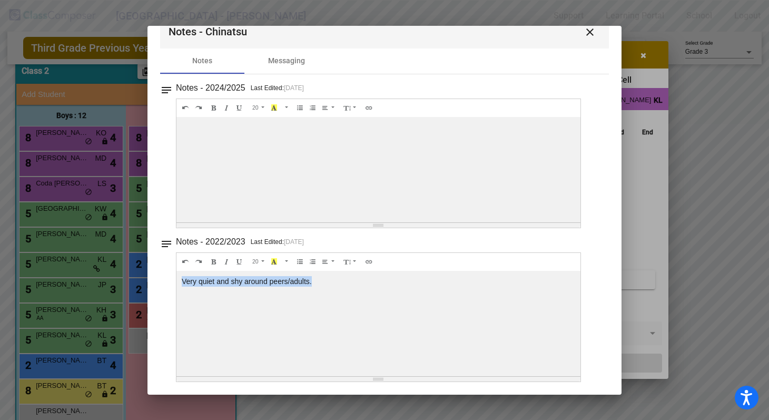
drag, startPoint x: 316, startPoint y: 281, endPoint x: 176, endPoint y: 280, distance: 140.0
click at [176, 222] on div "Very quiet and shy around peers/adults." at bounding box center [378, 169] width 404 height 105
click at [583, 28] on mat-icon "close" at bounding box center [589, 32] width 13 height 13
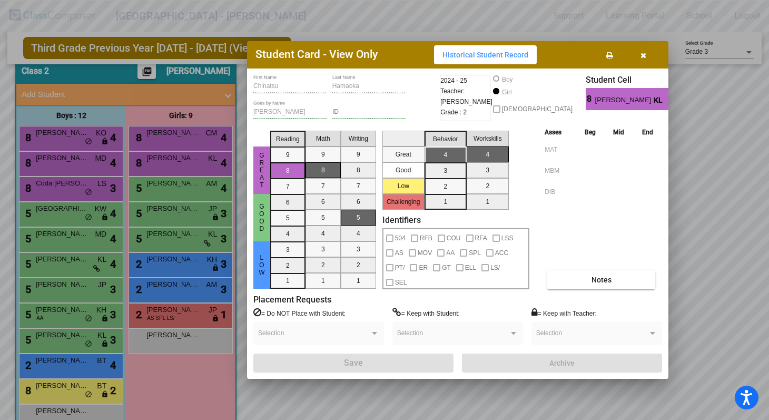
click at [170, 183] on div at bounding box center [384, 210] width 769 height 420
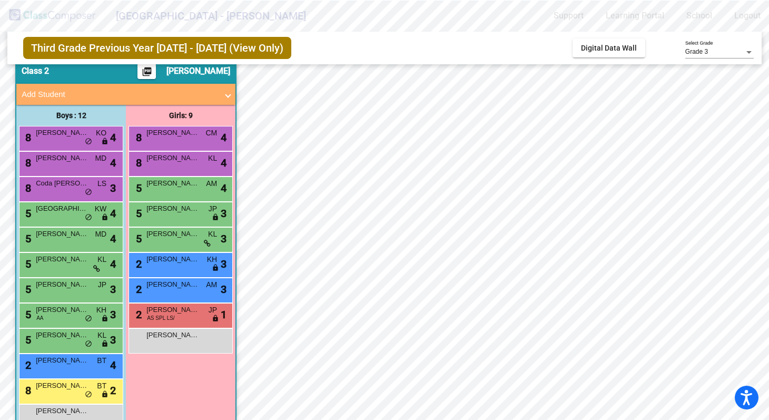
click at [170, 183] on span "Oleander Strickland" at bounding box center [172, 183] width 53 height 11
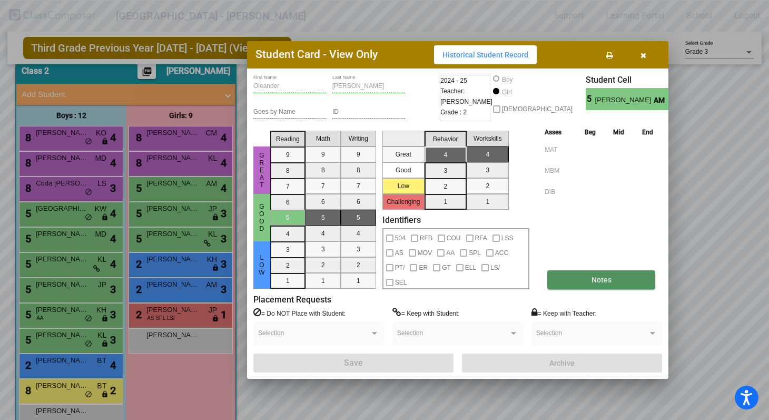
click at [583, 278] on button "Notes" at bounding box center [601, 279] width 108 height 19
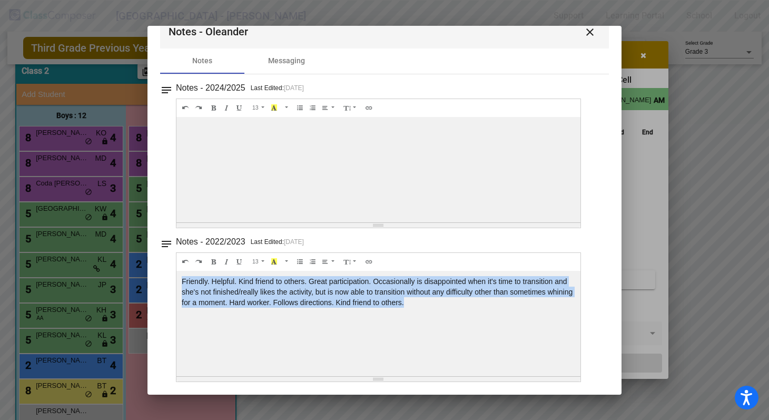
drag, startPoint x: 441, startPoint y: 301, endPoint x: 176, endPoint y: 278, distance: 265.2
click at [176, 222] on div "Friendly. Helpful. Kind friend to others. Great participation. Occasionally is …" at bounding box center [378, 169] width 404 height 105
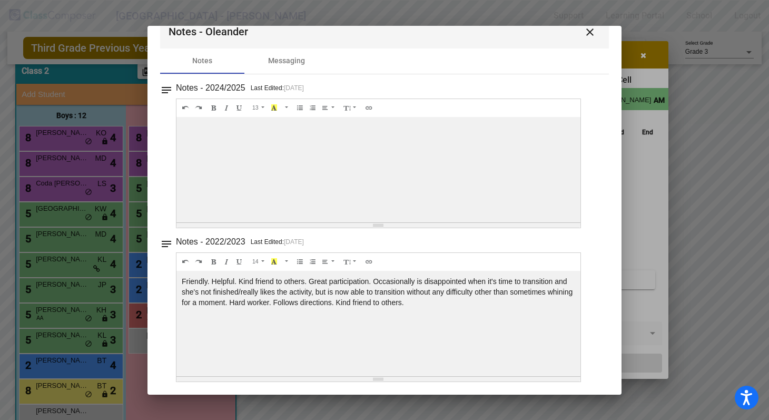
click at [708, 107] on div at bounding box center [384, 210] width 769 height 420
click at [583, 33] on mat-icon "close" at bounding box center [589, 32] width 13 height 13
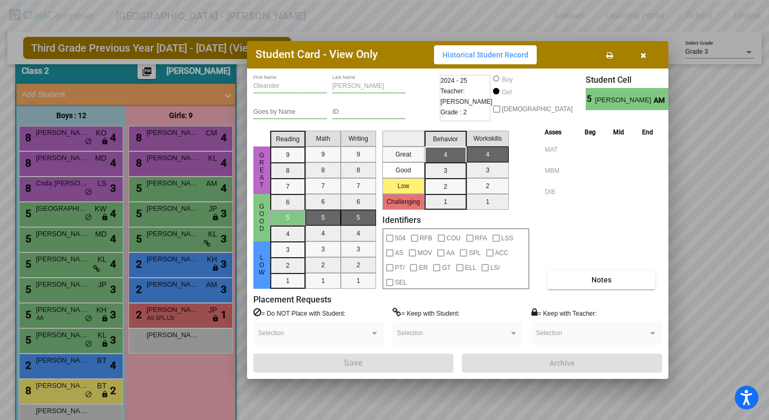
click at [644, 54] on icon "button" at bounding box center [643, 55] width 6 height 7
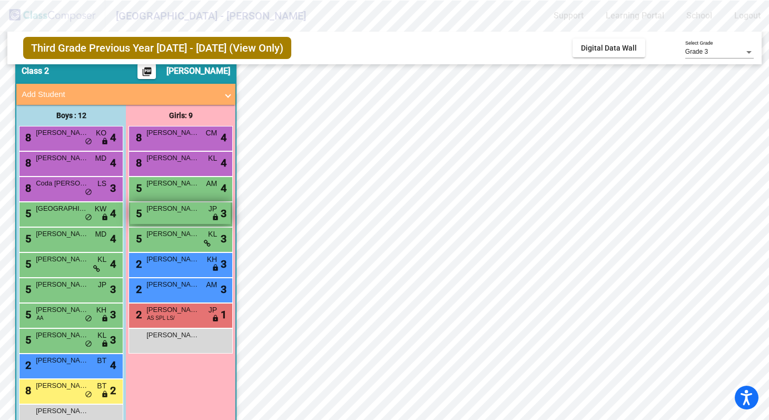
click at [180, 213] on span "Elise Willbrand" at bounding box center [172, 208] width 53 height 11
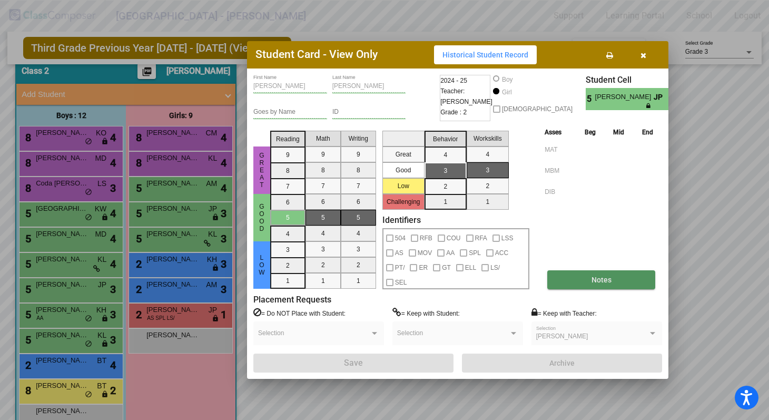
click at [590, 275] on button "Notes" at bounding box center [601, 279] width 108 height 19
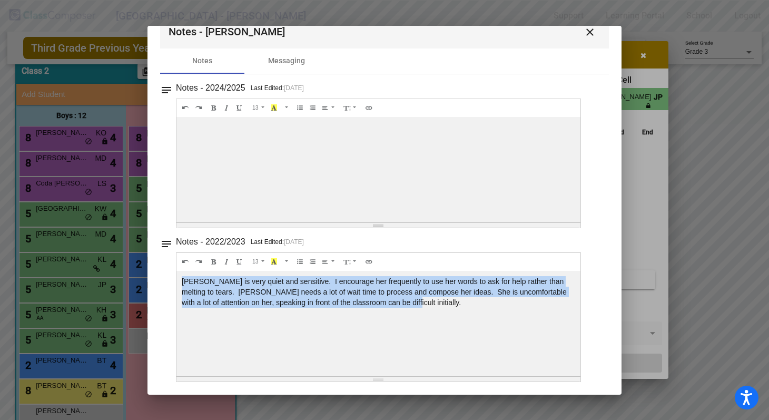
drag, startPoint x: 391, startPoint y: 300, endPoint x: 178, endPoint y: 280, distance: 213.1
click at [178, 222] on div "Elise is very quiet and sensitive. I encourage her frequently to use her words …" at bounding box center [378, 169] width 404 height 105
click at [585, 31] on mat-icon "close" at bounding box center [589, 32] width 13 height 13
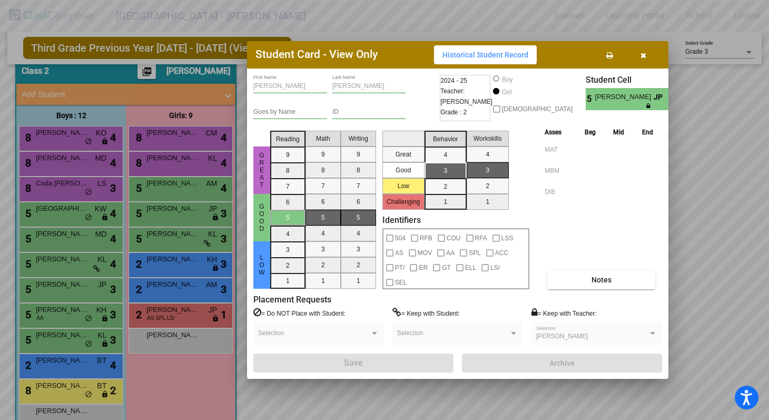
click at [178, 265] on div at bounding box center [384, 210] width 769 height 420
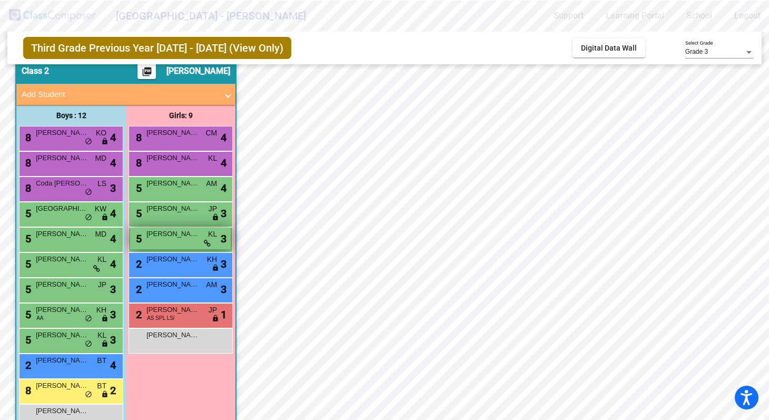
click at [176, 234] on span "Margot Dooley" at bounding box center [172, 233] width 53 height 11
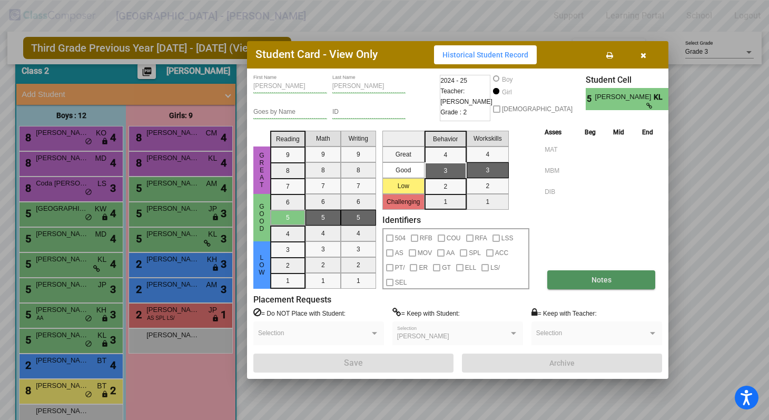
click at [592, 275] on span "Notes" at bounding box center [601, 279] width 20 height 8
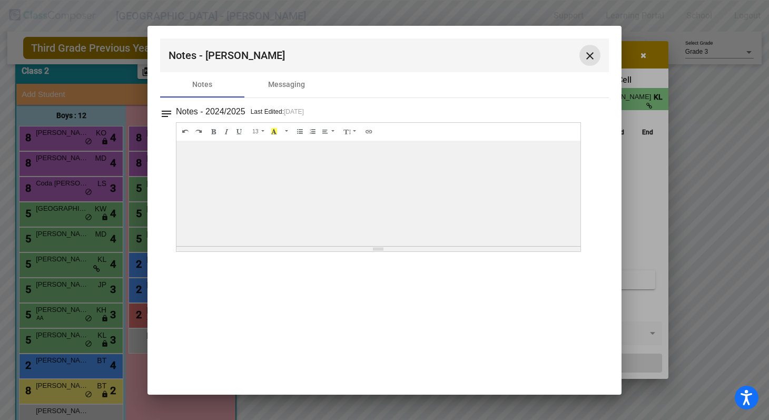
click at [592, 58] on mat-icon "close" at bounding box center [589, 55] width 13 height 13
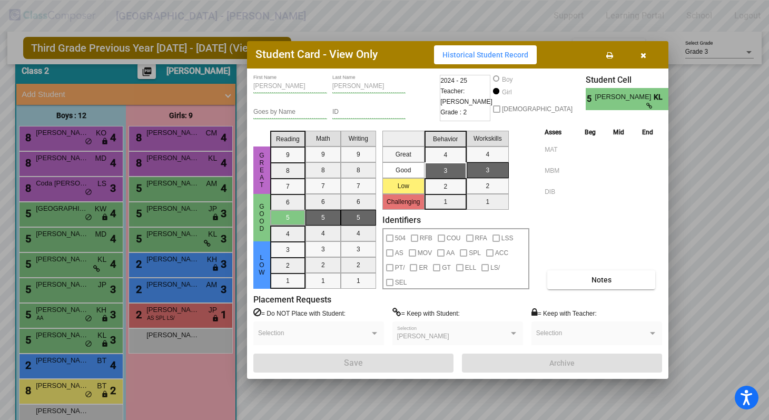
click at [181, 264] on div at bounding box center [384, 210] width 769 height 420
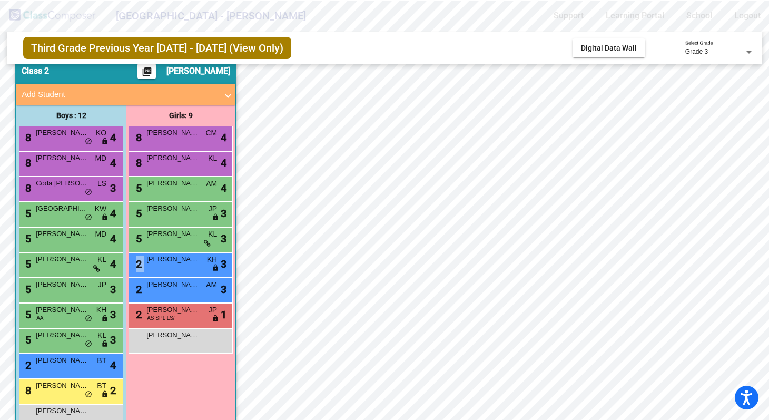
click at [181, 264] on div "2 Harper Harkness KH lock do_not_disturb_alt 3" at bounding box center [180, 264] width 101 height 22
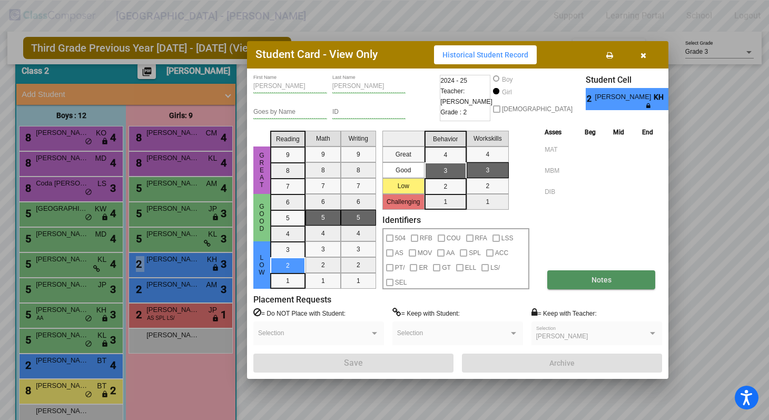
click at [609, 275] on span "Notes" at bounding box center [601, 279] width 20 height 8
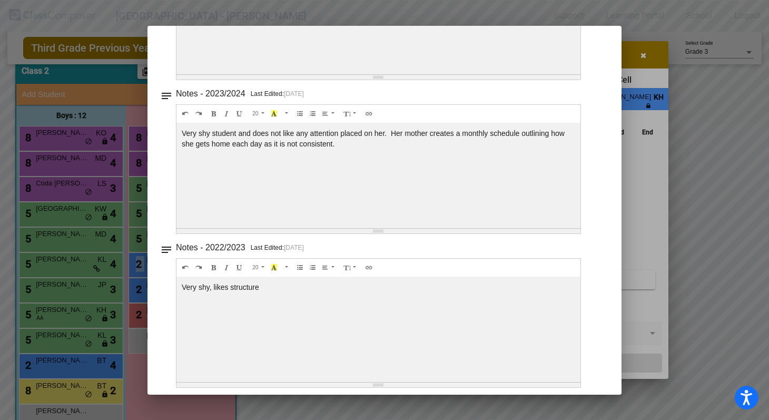
scroll to position [177, 0]
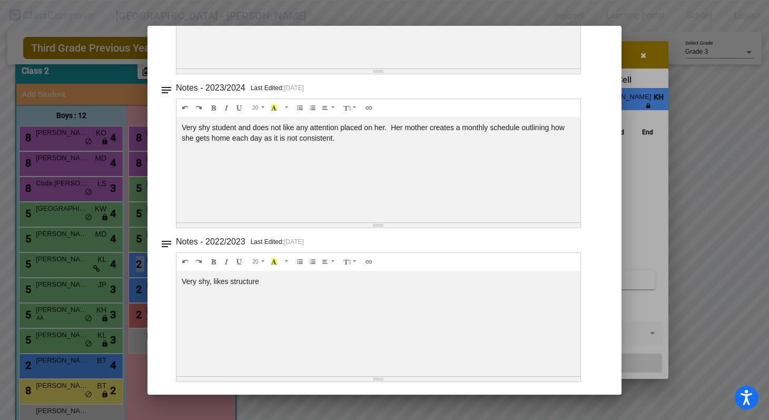
drag, startPoint x: 341, startPoint y: 138, endPoint x: 167, endPoint y: 124, distance: 174.3
click at [167, 124] on div "notes Notes - 2023/2024 Last Edited: 4/17/24 20 8 9 10 11 12 14 18 24 36 Backgr…" at bounding box center [384, 154] width 449 height 147
click at [681, 160] on div at bounding box center [384, 210] width 769 height 420
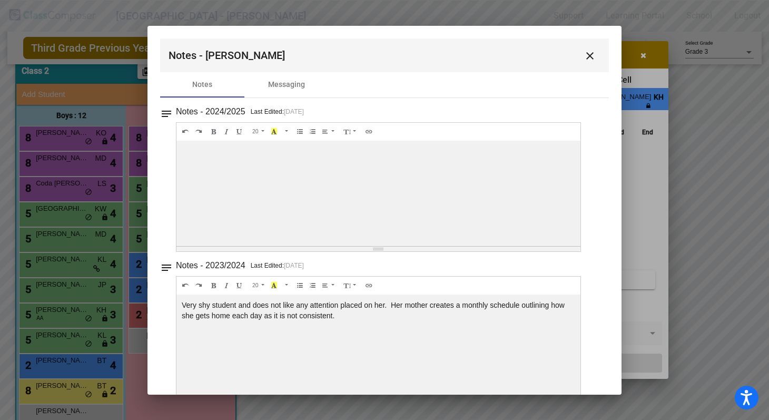
click at [681, 160] on div at bounding box center [384, 210] width 769 height 420
click at [586, 54] on mat-icon "close" at bounding box center [589, 55] width 13 height 13
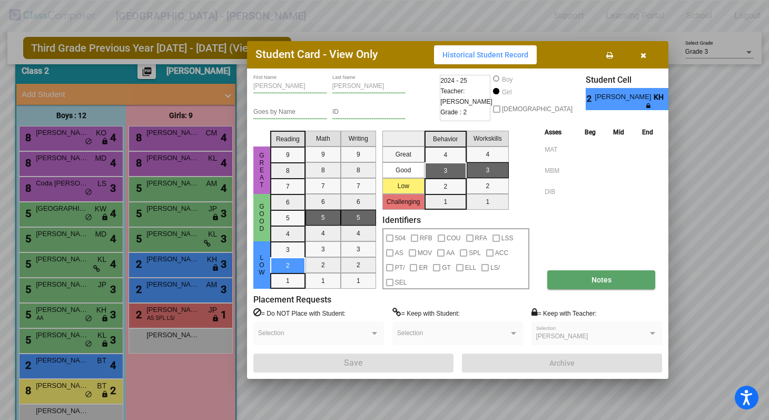
click at [595, 276] on span "Notes" at bounding box center [601, 279] width 20 height 8
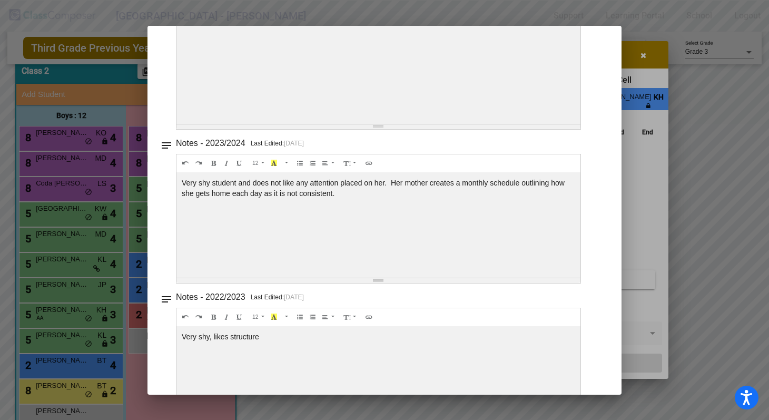
scroll to position [177, 0]
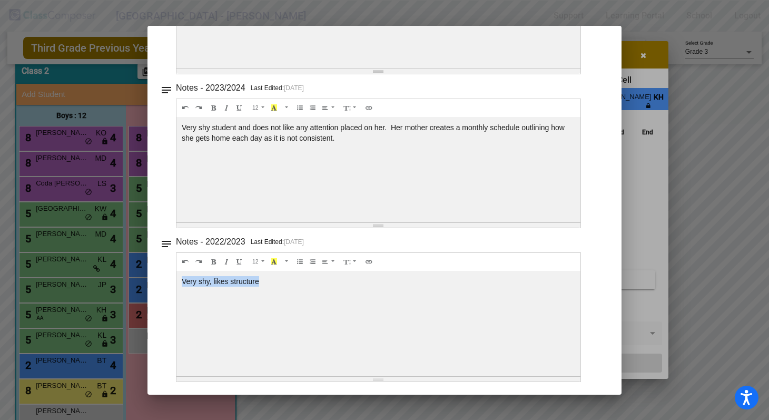
drag, startPoint x: 260, startPoint y: 281, endPoint x: 173, endPoint y: 282, distance: 86.9
click at [173, 282] on div "notes Notes - 2022/2023 Last Edited: 4/19/23 12 8 9 10 11 12 14 18 24 36 Backgr…" at bounding box center [384, 307] width 449 height 147
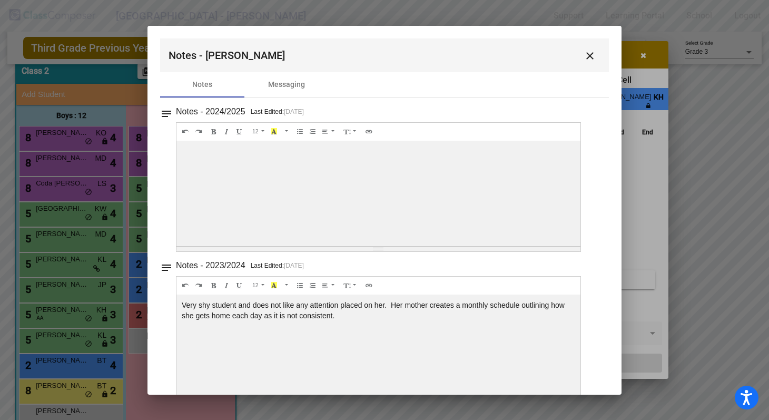
click at [584, 51] on mat-icon "close" at bounding box center [589, 55] width 13 height 13
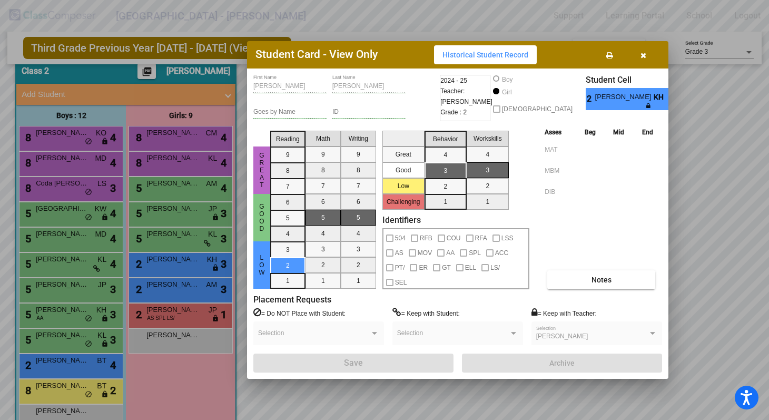
click at [185, 292] on div at bounding box center [384, 210] width 769 height 420
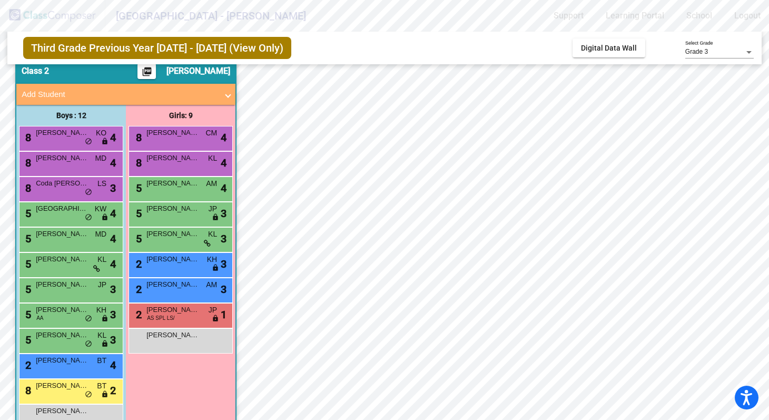
click at [185, 292] on div "2 Madison Morrison AM lock do_not_disturb_alt 3" at bounding box center [180, 289] width 101 height 22
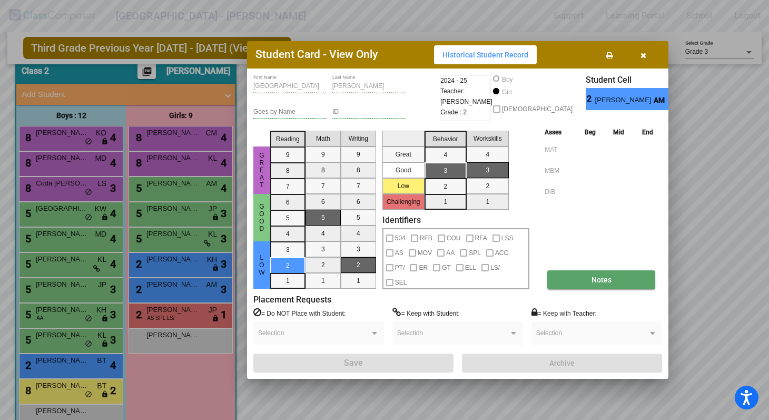
click at [595, 275] on span "Notes" at bounding box center [601, 279] width 20 height 8
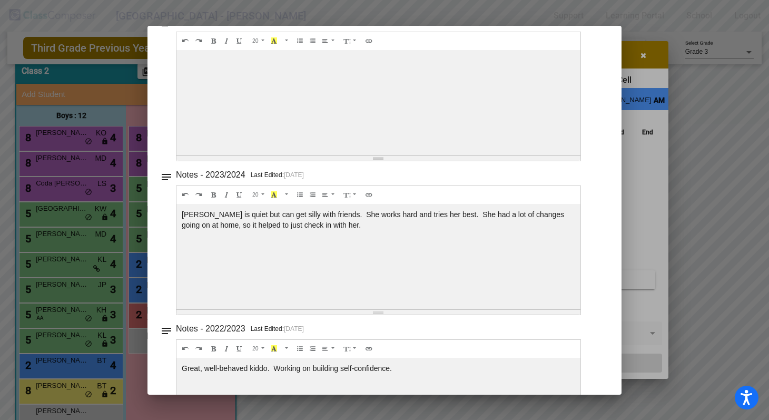
scroll to position [177, 0]
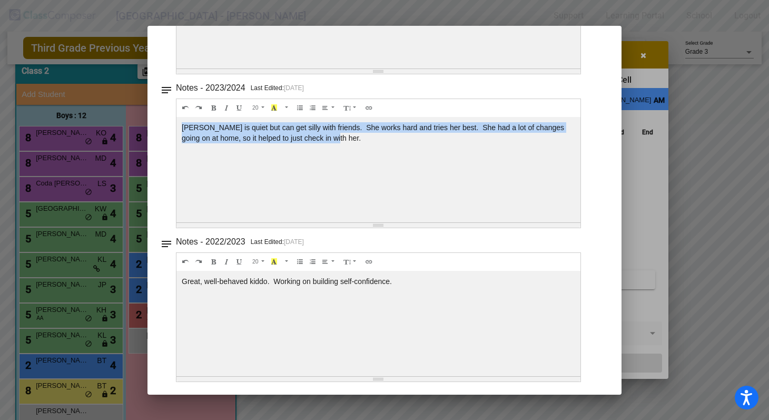
drag, startPoint x: 324, startPoint y: 137, endPoint x: 175, endPoint y: 126, distance: 149.9
click at [175, 126] on div "notes Notes - 2023/2024 Last Edited: 4/25/24 20 8 9 10 11 12 14 18 24 36 Backgr…" at bounding box center [384, 154] width 449 height 147
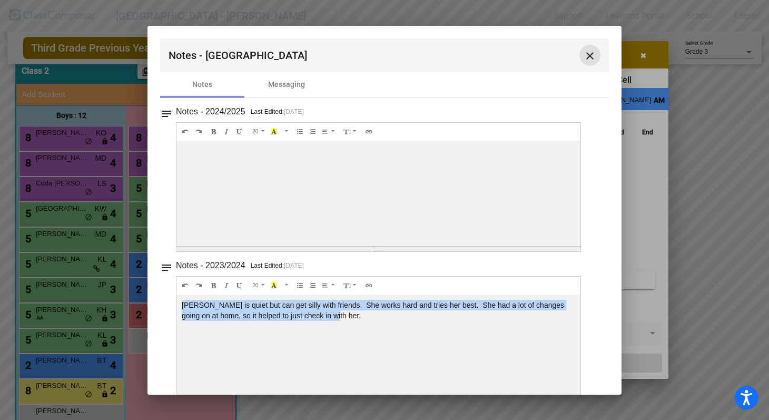
click at [585, 55] on mat-icon "close" at bounding box center [589, 55] width 13 height 13
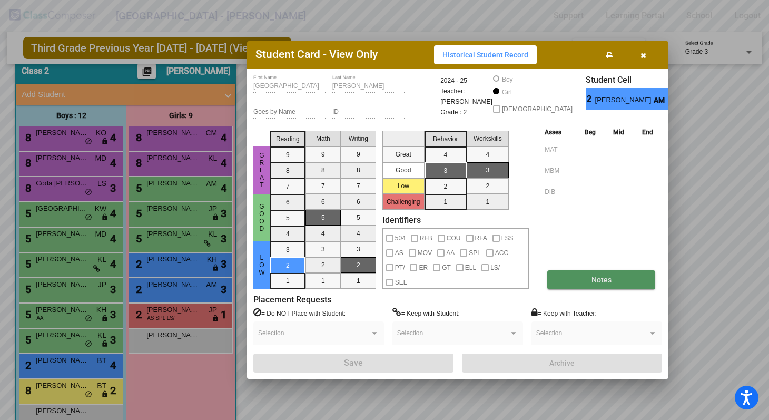
click at [596, 275] on span "Notes" at bounding box center [601, 279] width 20 height 8
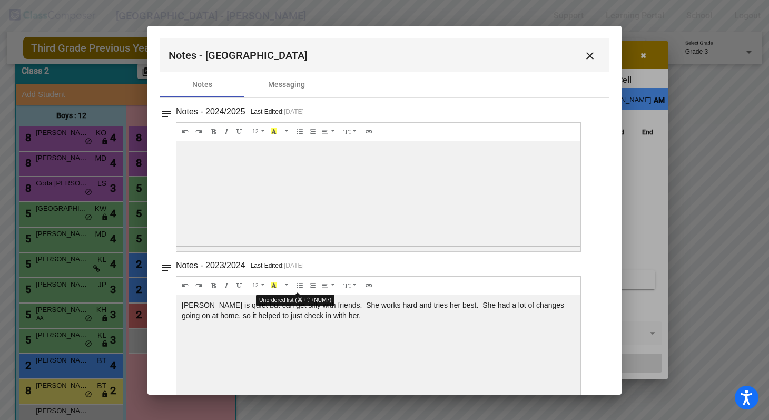
scroll to position [177, 0]
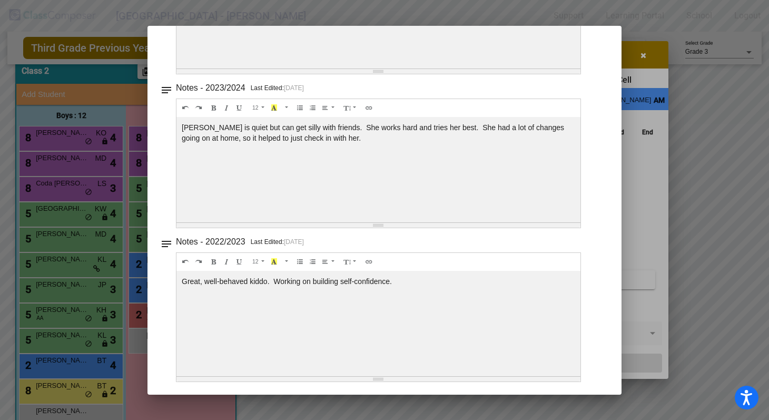
drag, startPoint x: 384, startPoint y: 280, endPoint x: 178, endPoint y: 279, distance: 205.8
click at [178, 68] on div "Great, well-behaved kiddo. Working on building self-confidence." at bounding box center [378, 15] width 404 height 105
click at [98, 259] on div at bounding box center [384, 210] width 769 height 420
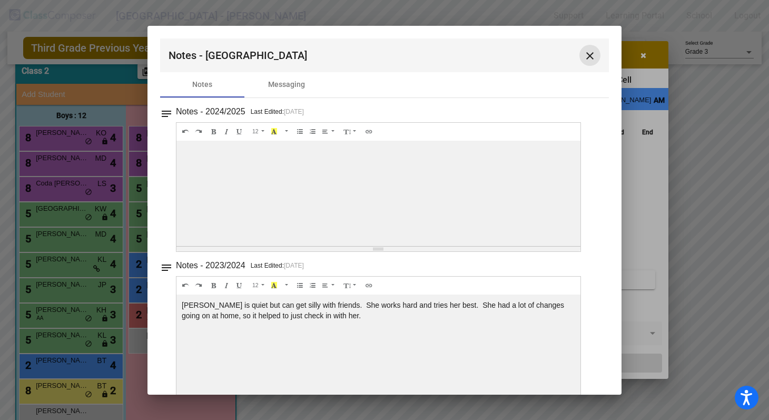
click at [585, 53] on mat-icon "close" at bounding box center [589, 55] width 13 height 13
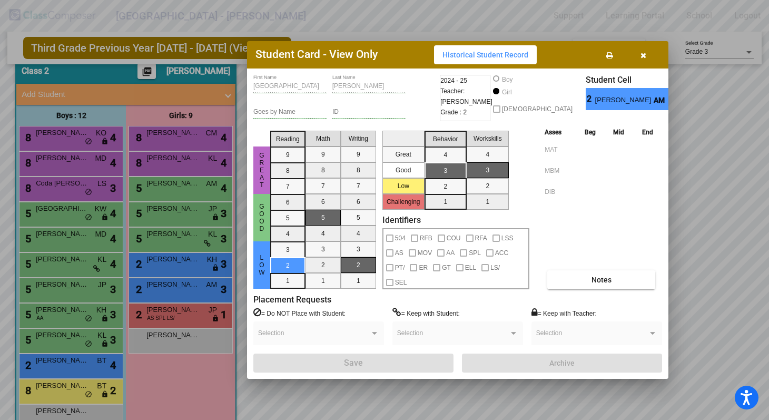
click at [175, 312] on div at bounding box center [384, 210] width 769 height 420
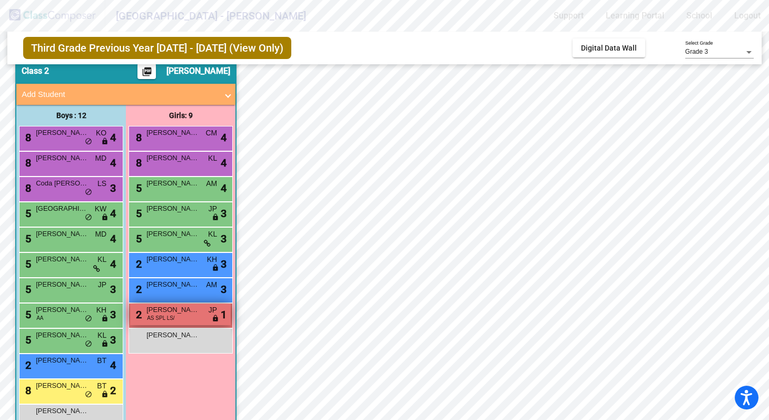
click at [171, 304] on span "Penelope Miller" at bounding box center [172, 309] width 53 height 11
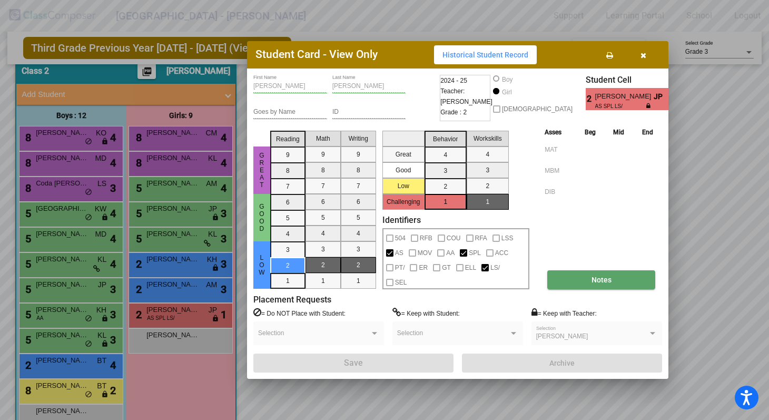
click at [606, 278] on span "Notes" at bounding box center [601, 279] width 20 height 8
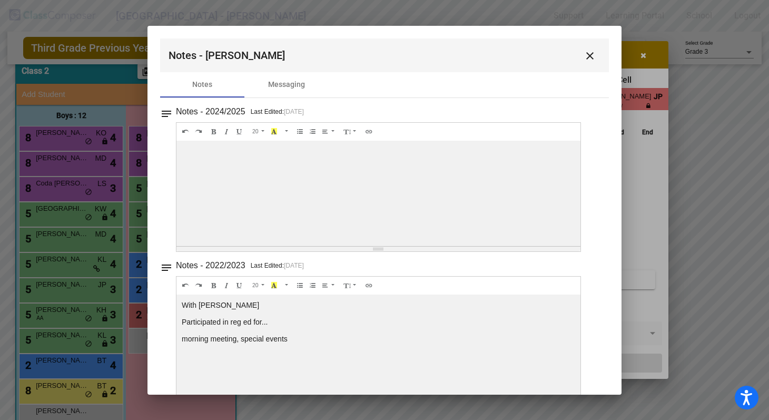
scroll to position [24, 0]
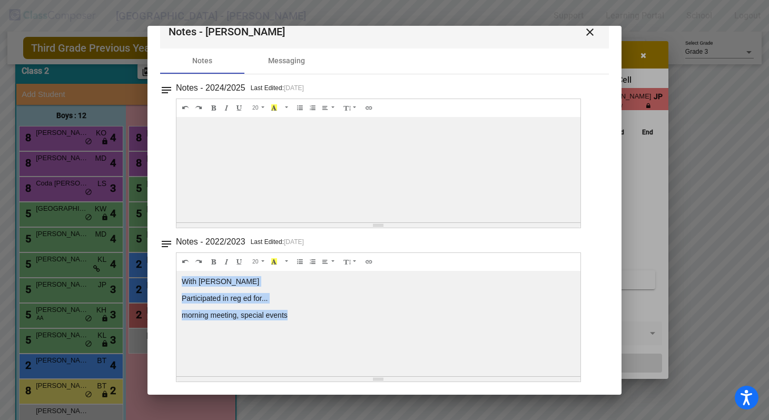
drag, startPoint x: 295, startPoint y: 315, endPoint x: 180, endPoint y: 275, distance: 121.9
click at [180, 222] on div "With Michelle K. Participated in reg ed for... morning meeting, special events" at bounding box center [378, 169] width 404 height 105
click at [586, 31] on mat-icon "close" at bounding box center [589, 32] width 13 height 13
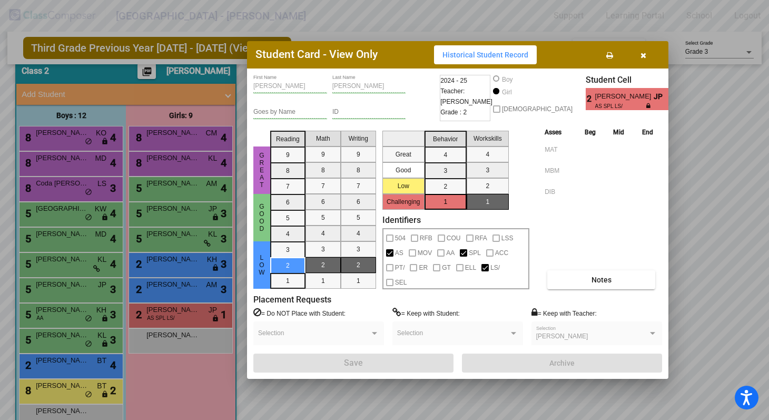
click at [190, 336] on div at bounding box center [384, 210] width 769 height 420
